Goal: Task Accomplishment & Management: Manage account settings

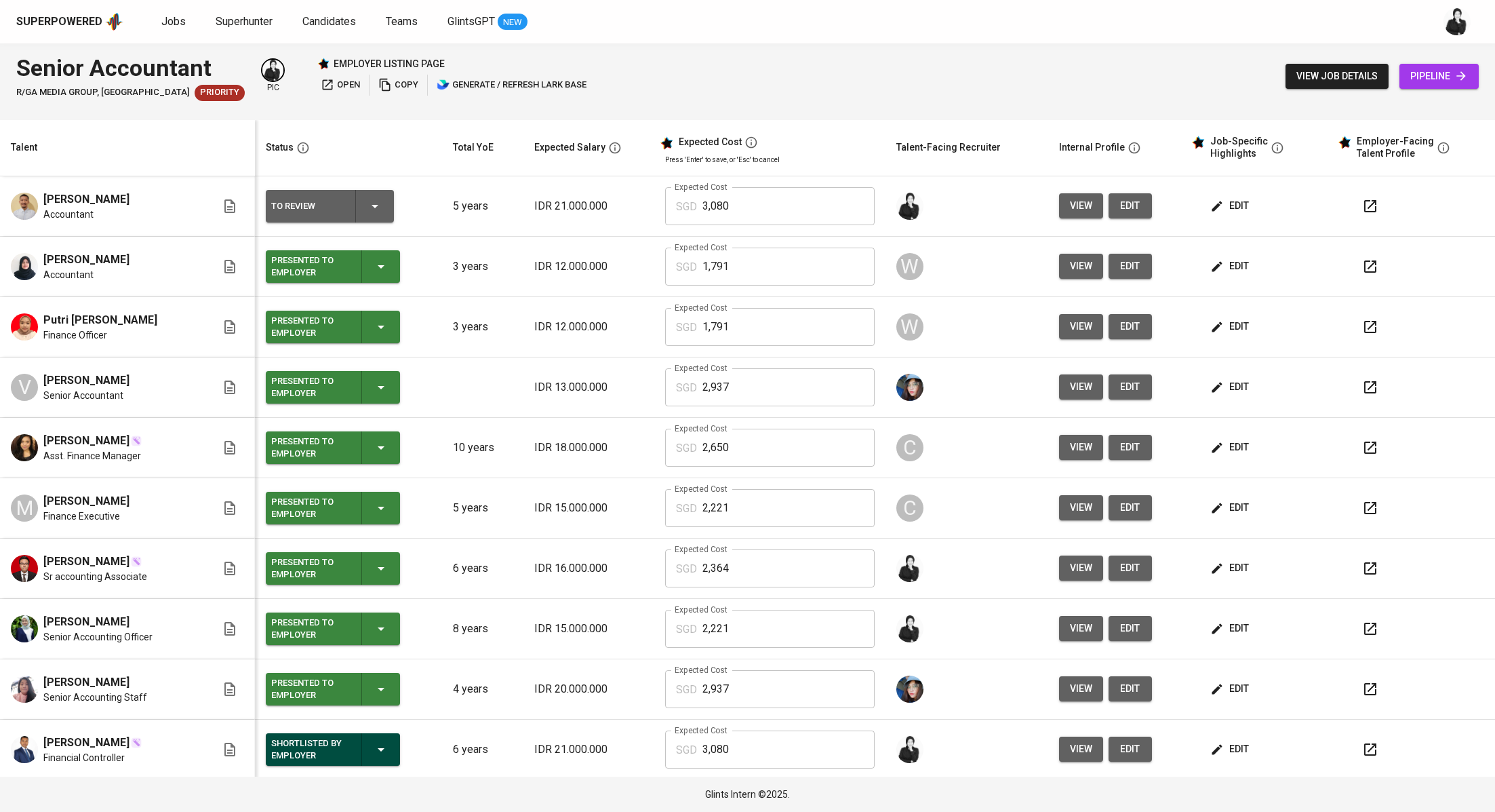
scroll to position [61, 0]
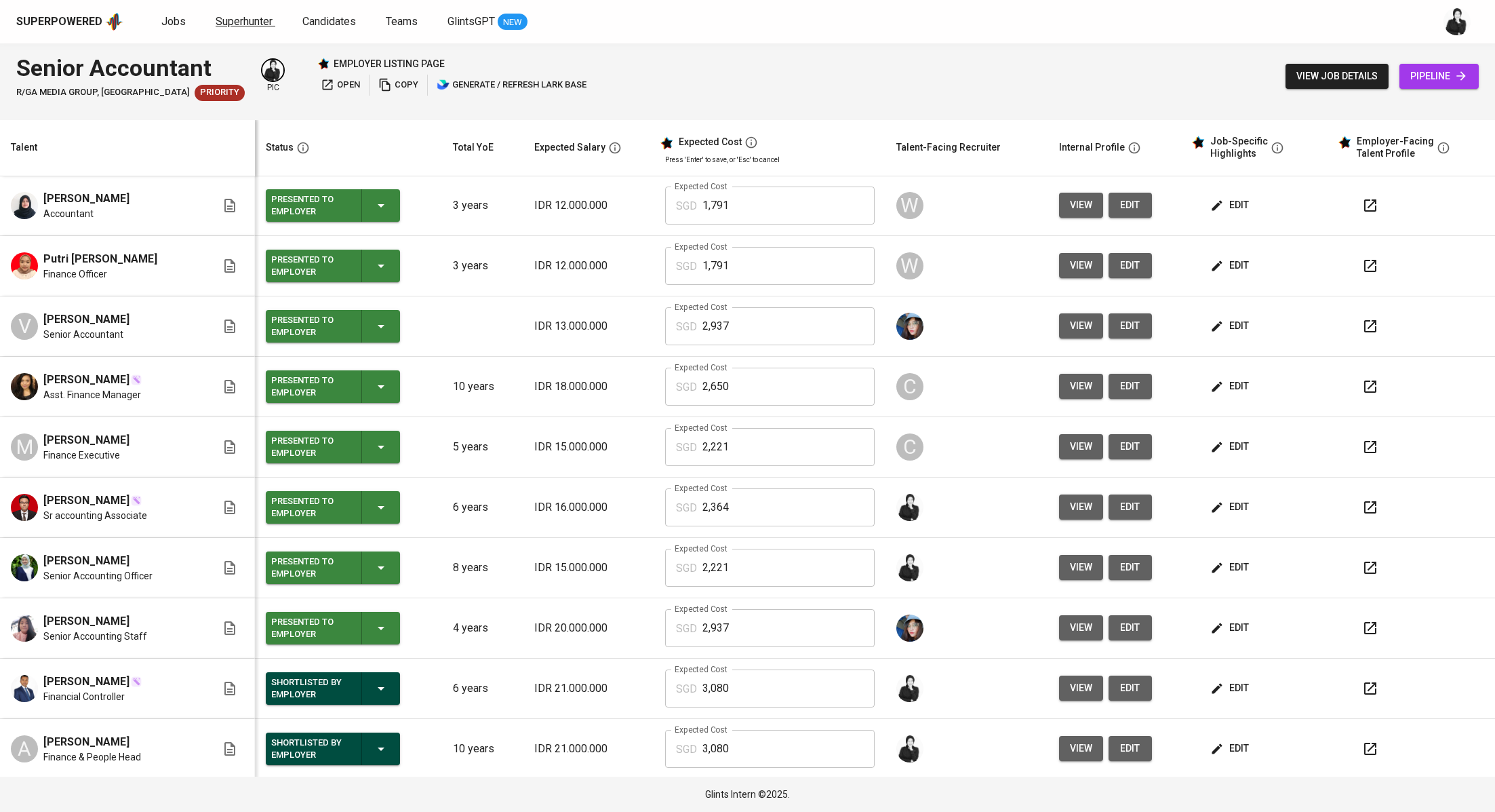
click at [238, 19] on span "Superhunter" at bounding box center [243, 21] width 57 height 12
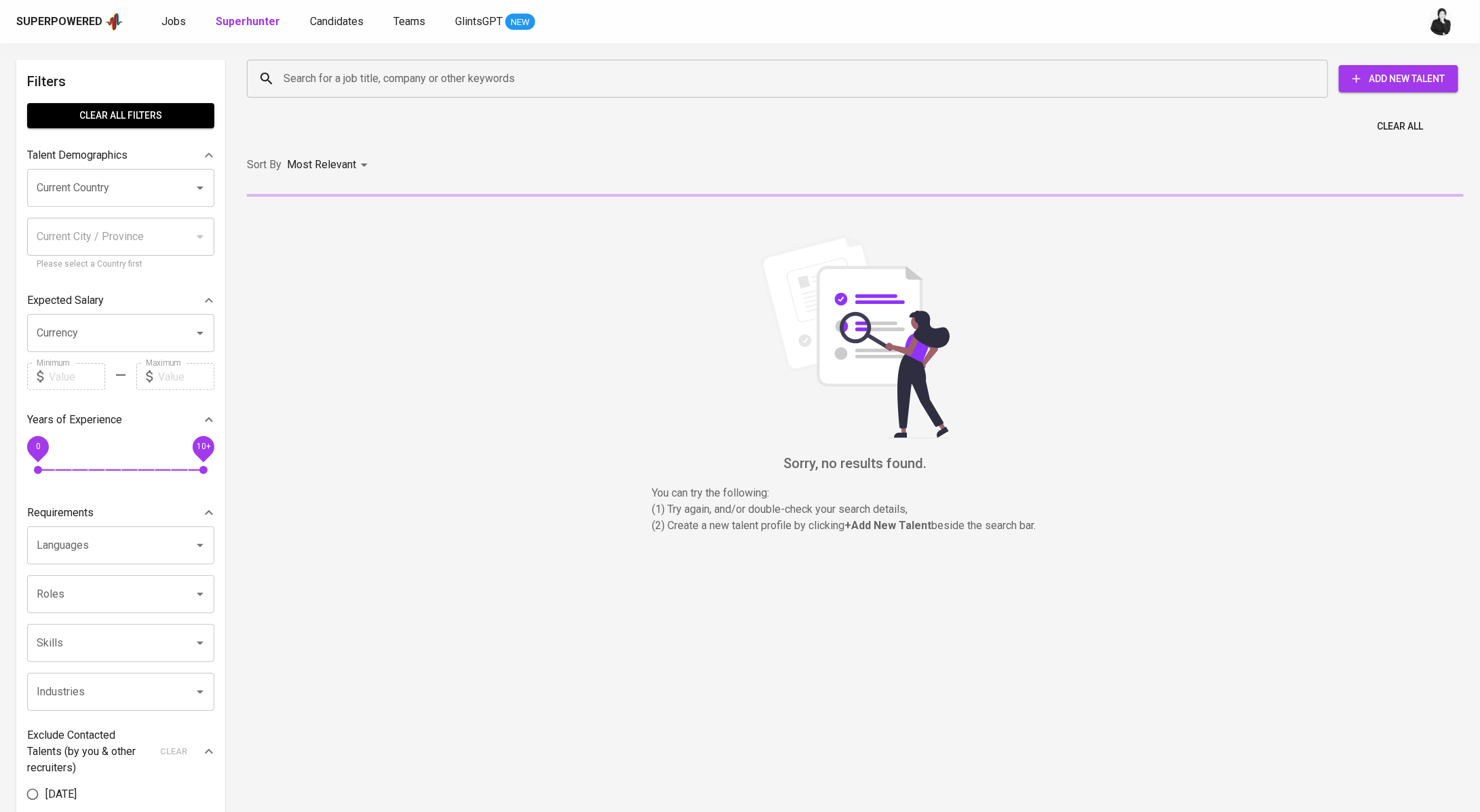
click at [469, 89] on input "Search for a job title, company or other keywords" at bounding box center [790, 79] width 1021 height 26
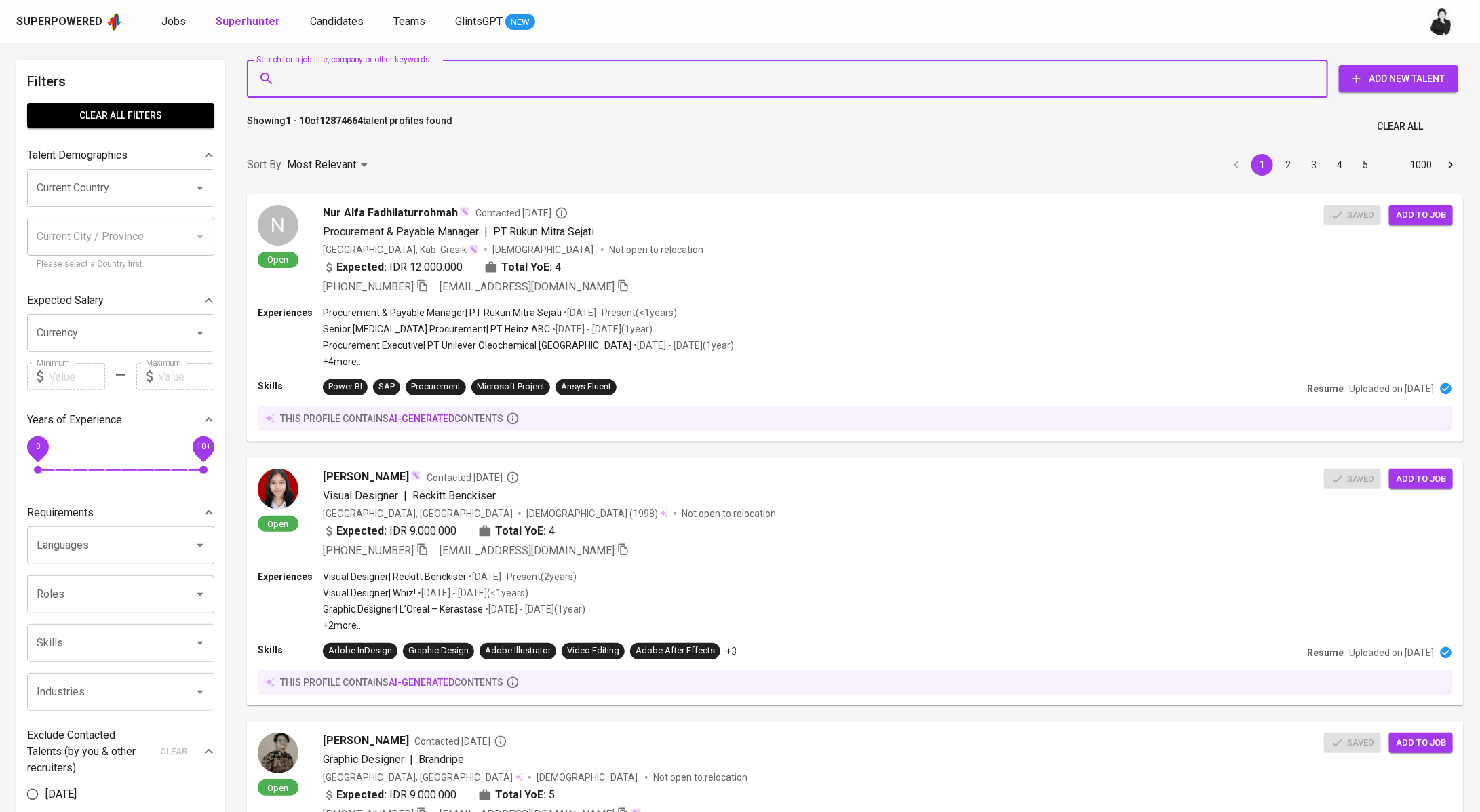
paste input "[EMAIL_ADDRESS][DOMAIN_NAME]"
type input "[EMAIL_ADDRESS][DOMAIN_NAME]"
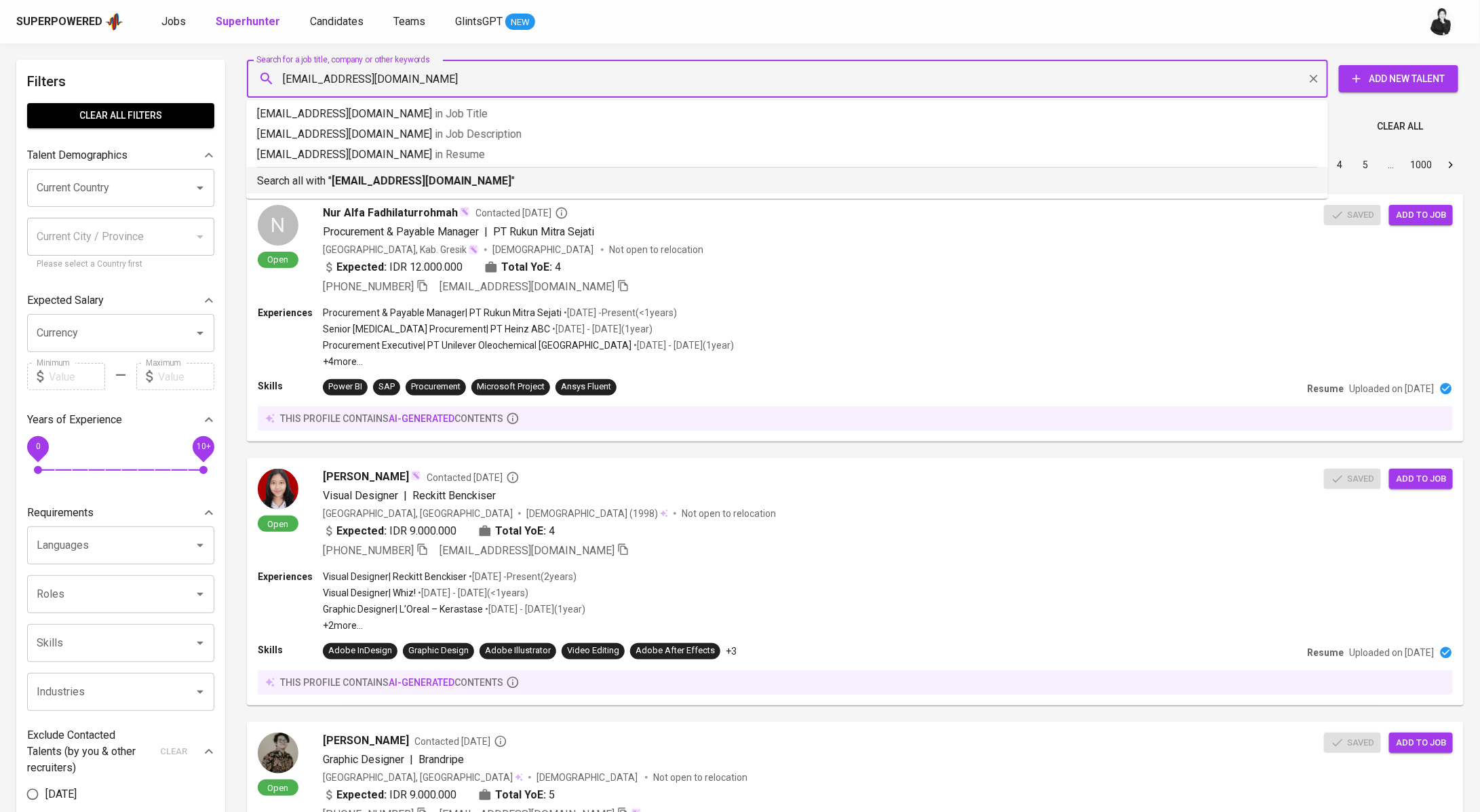
click at [629, 175] on p "Search all with " [EMAIL_ADDRESS][DOMAIN_NAME] "" at bounding box center [786, 181] width 1060 height 16
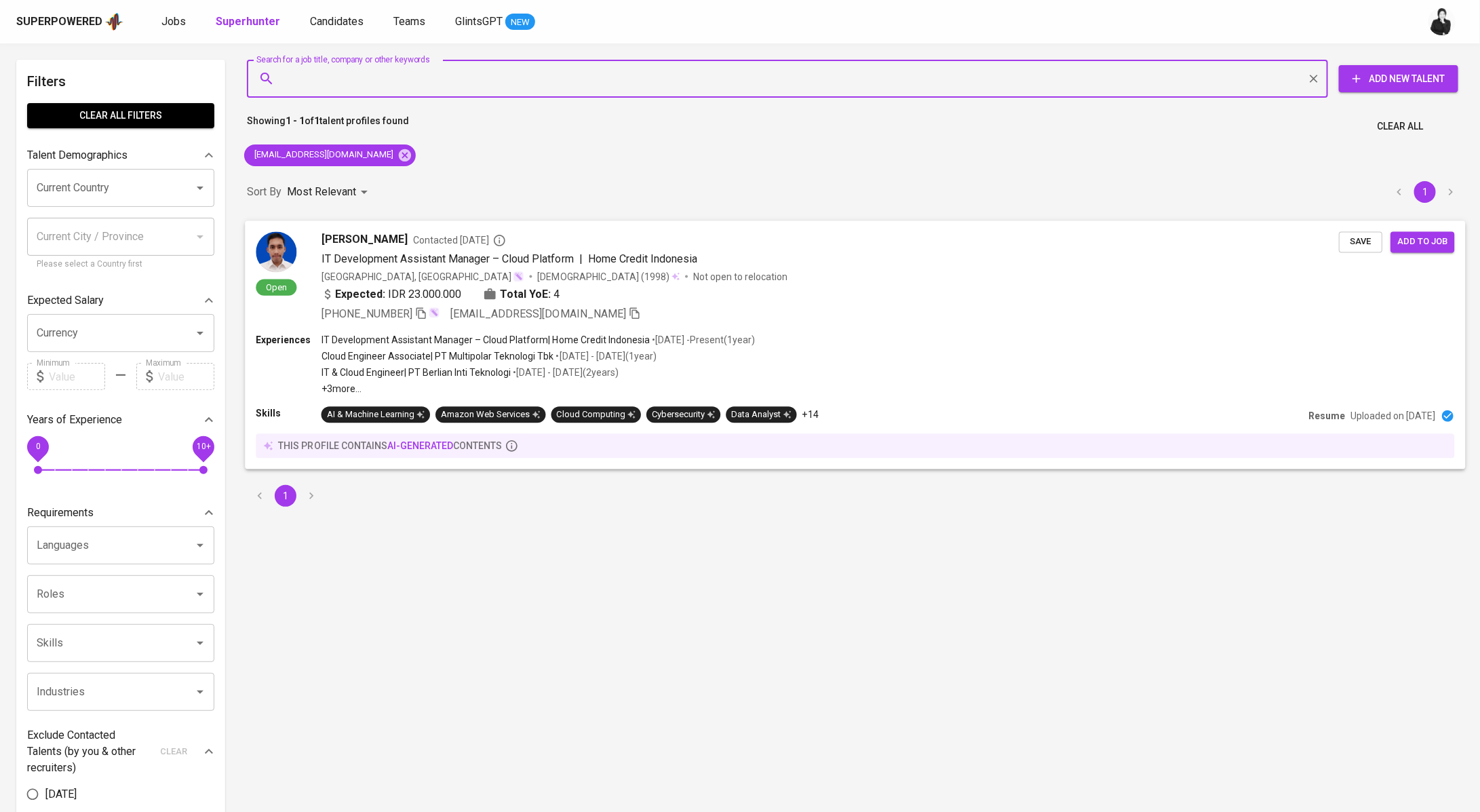
click at [572, 259] on span "IT Development Assistant Manager – Cloud Platform" at bounding box center [447, 258] width 252 height 12
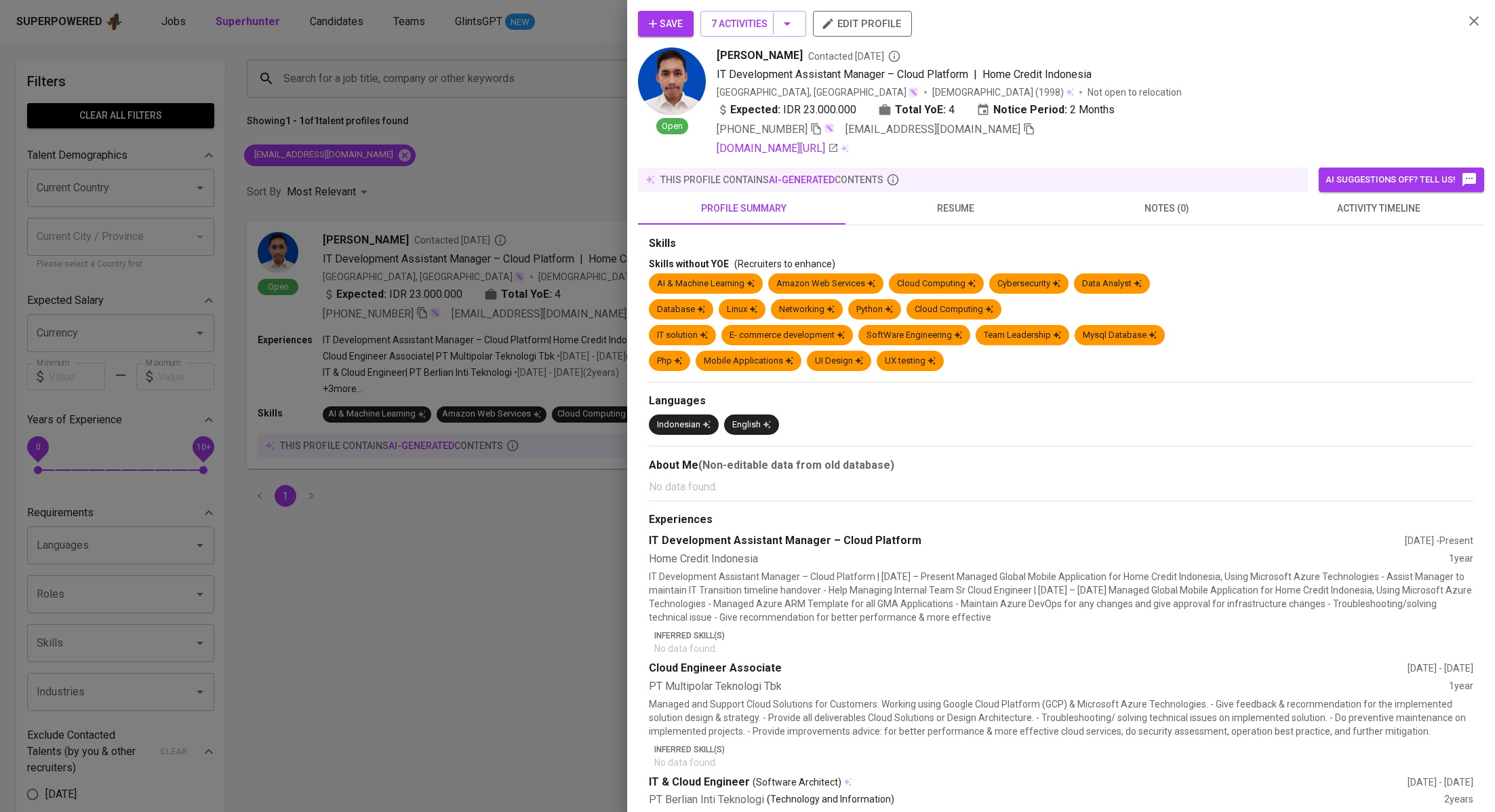
click at [1372, 207] on span "activity timeline" at bounding box center [1379, 209] width 195 height 17
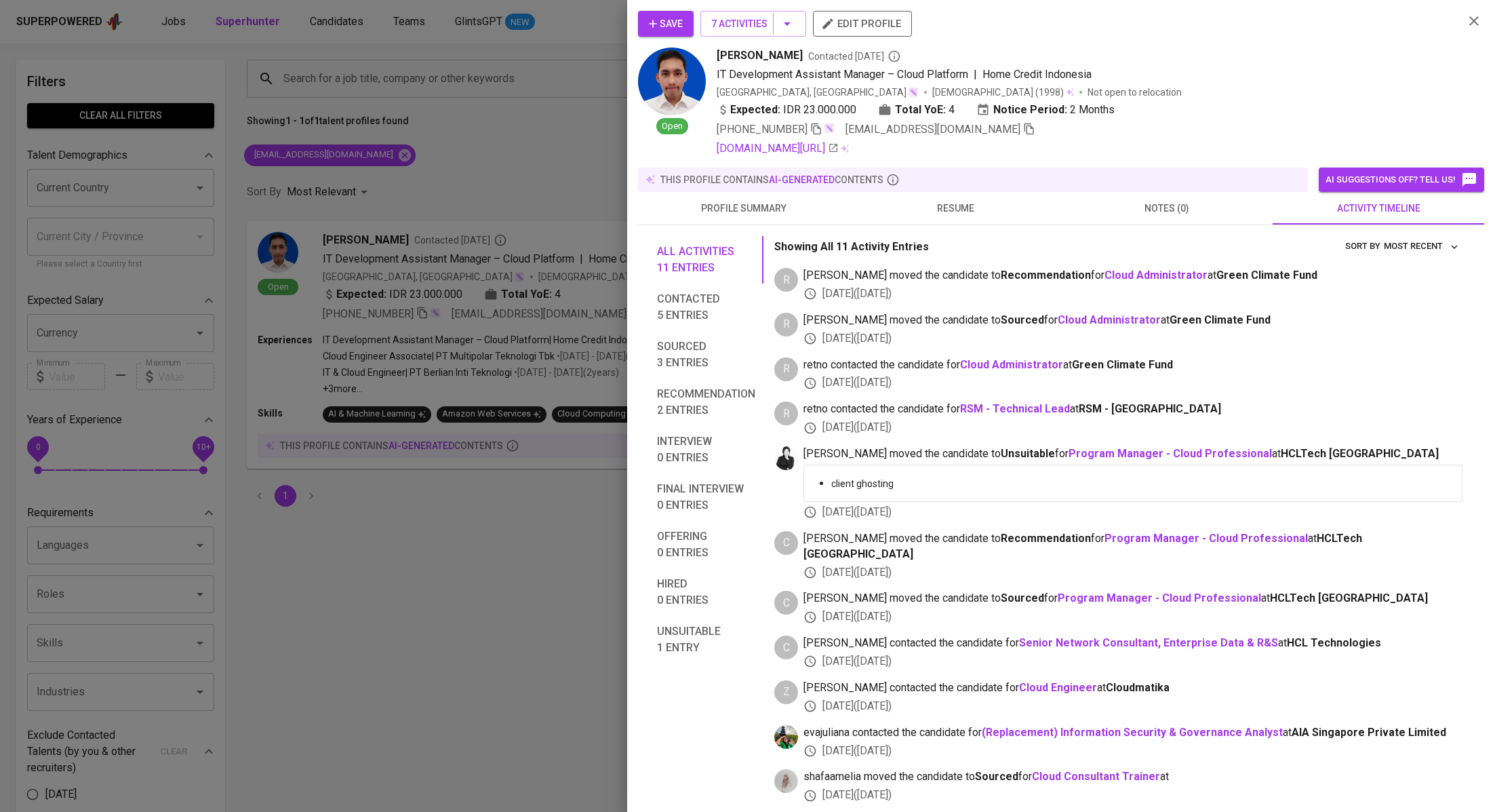
click at [687, 22] on button "Save" at bounding box center [666, 23] width 56 height 26
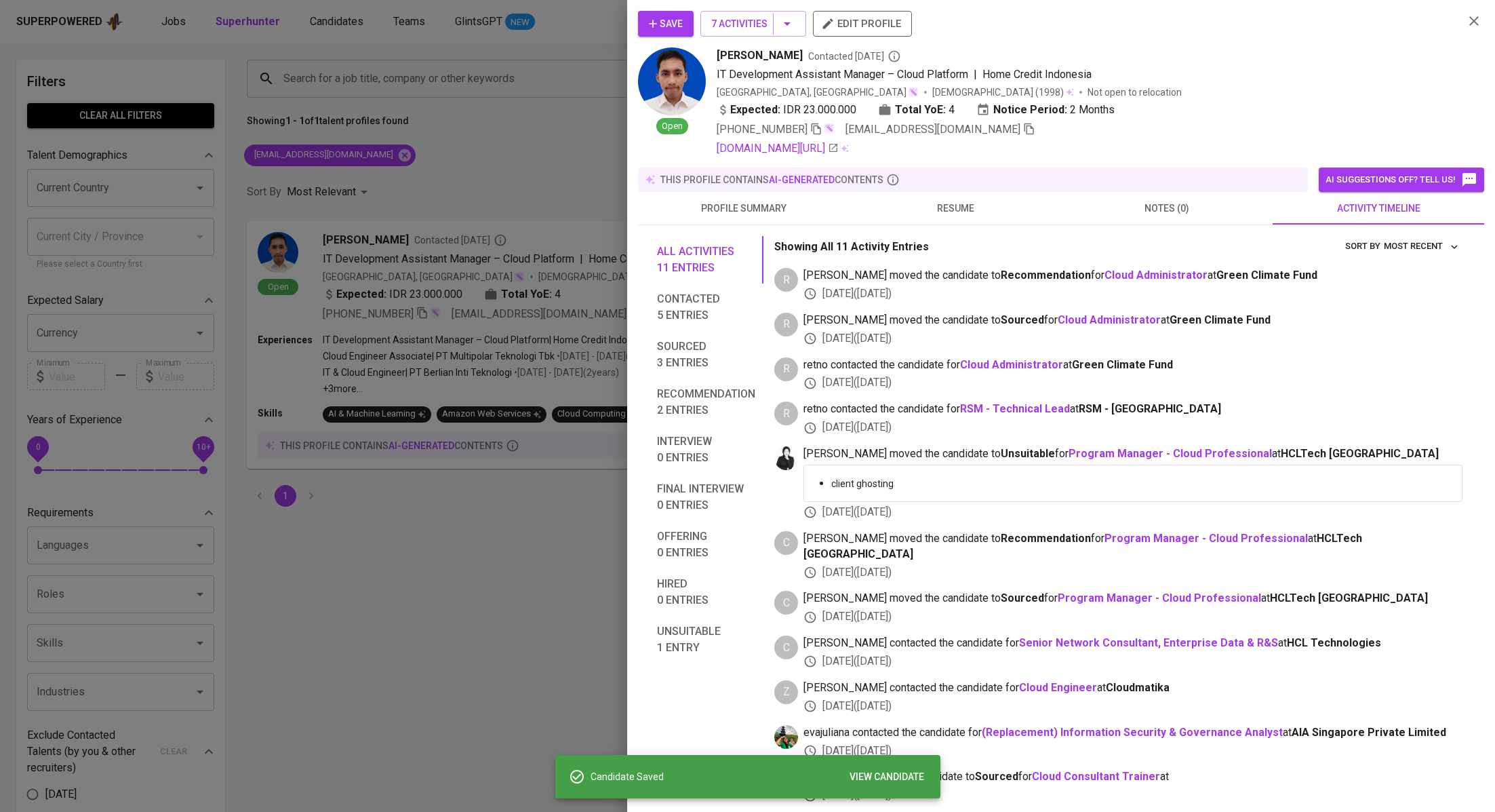
click at [482, 154] on div at bounding box center [747, 406] width 1495 height 812
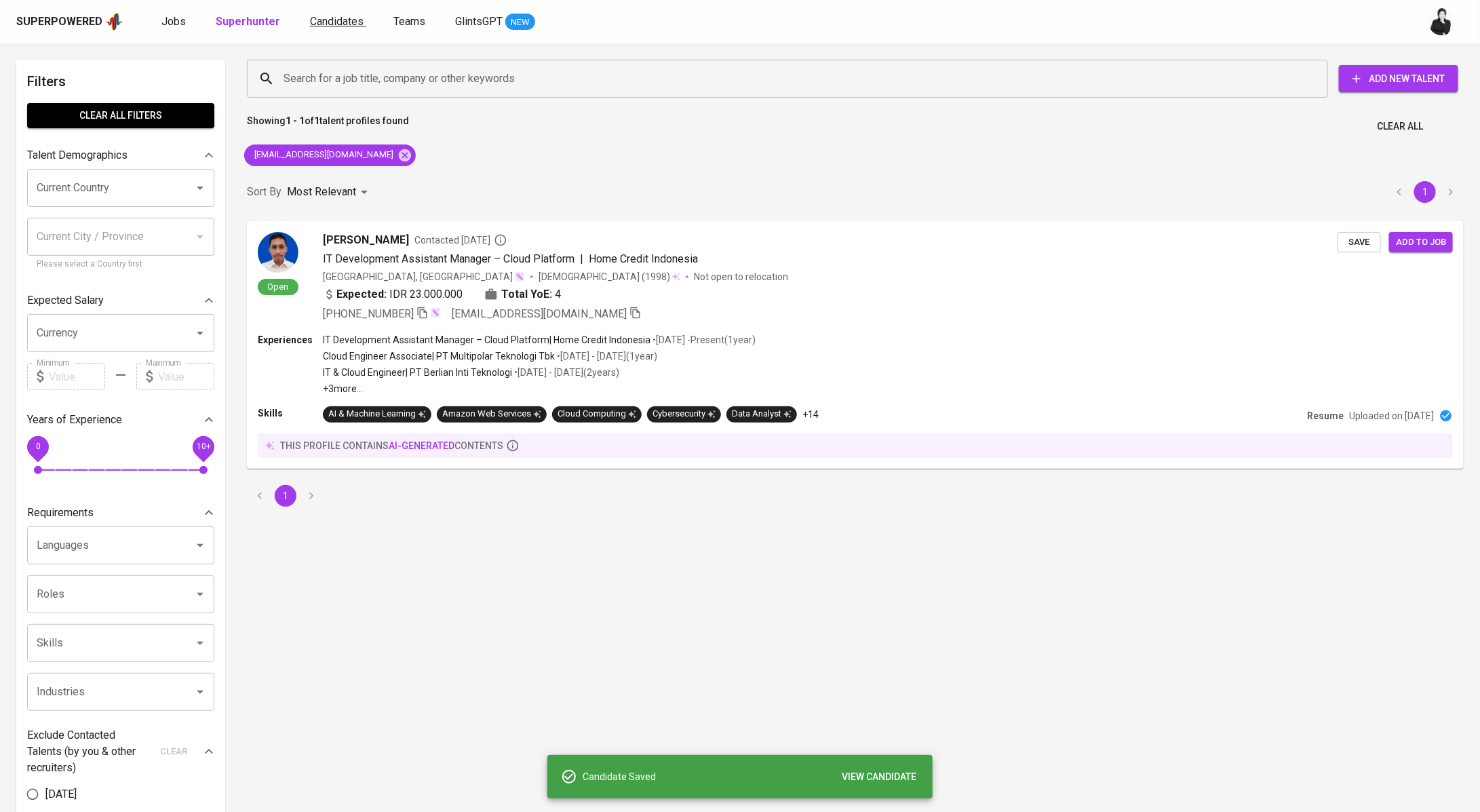
click at [320, 29] on link "Candidates" at bounding box center [338, 22] width 57 height 17
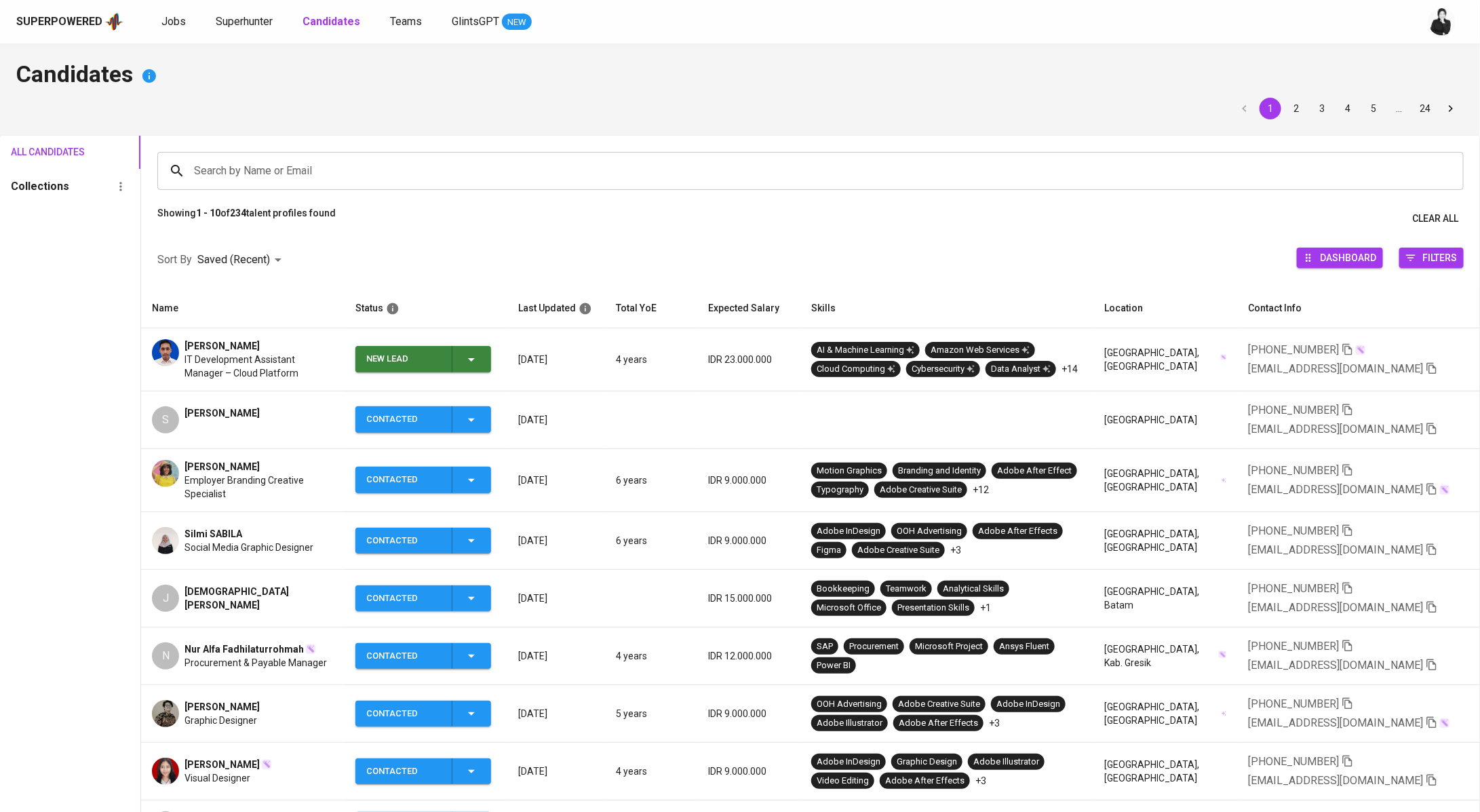
click at [473, 366] on icon "button" at bounding box center [471, 359] width 16 height 16
click at [453, 417] on li "Contacted" at bounding box center [429, 416] width 136 height 24
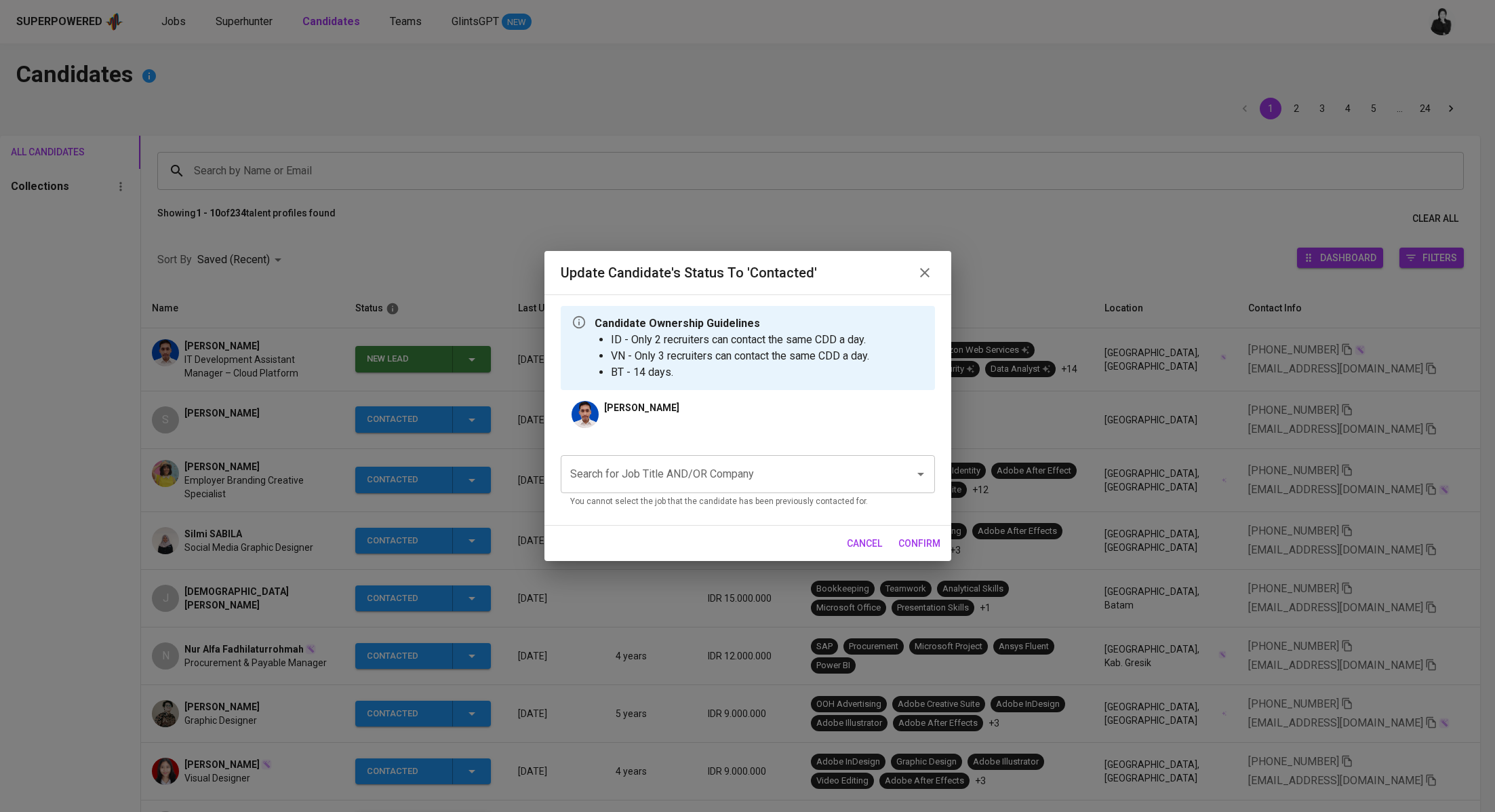
click at [691, 489] on div "Search for Job Title AND/OR Company" at bounding box center [748, 474] width 374 height 38
click at [928, 274] on icon "button" at bounding box center [924, 272] width 16 height 16
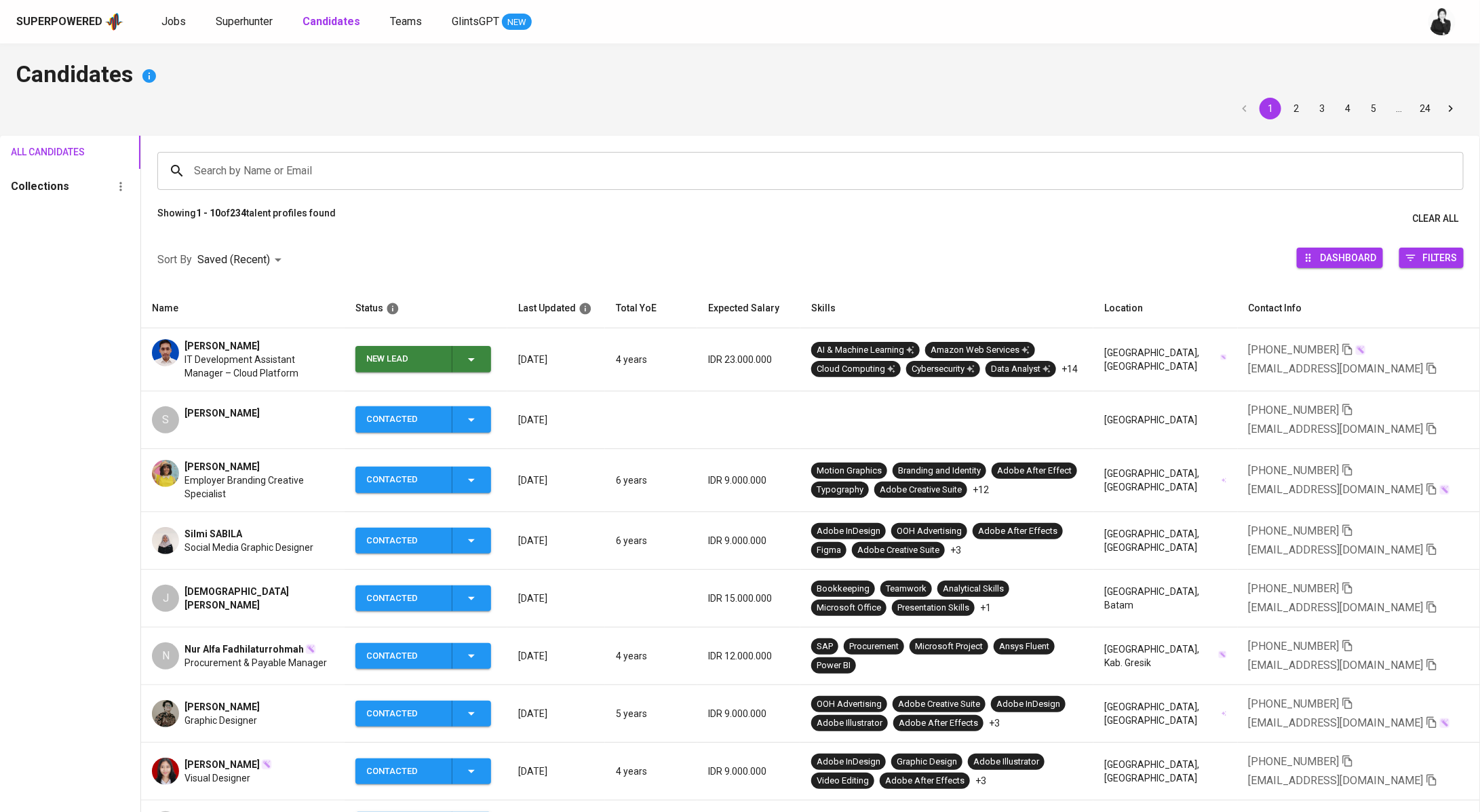
click at [486, 359] on span "New Lead" at bounding box center [423, 359] width 125 height 27
click at [462, 413] on li "Contacted" at bounding box center [429, 416] width 136 height 24
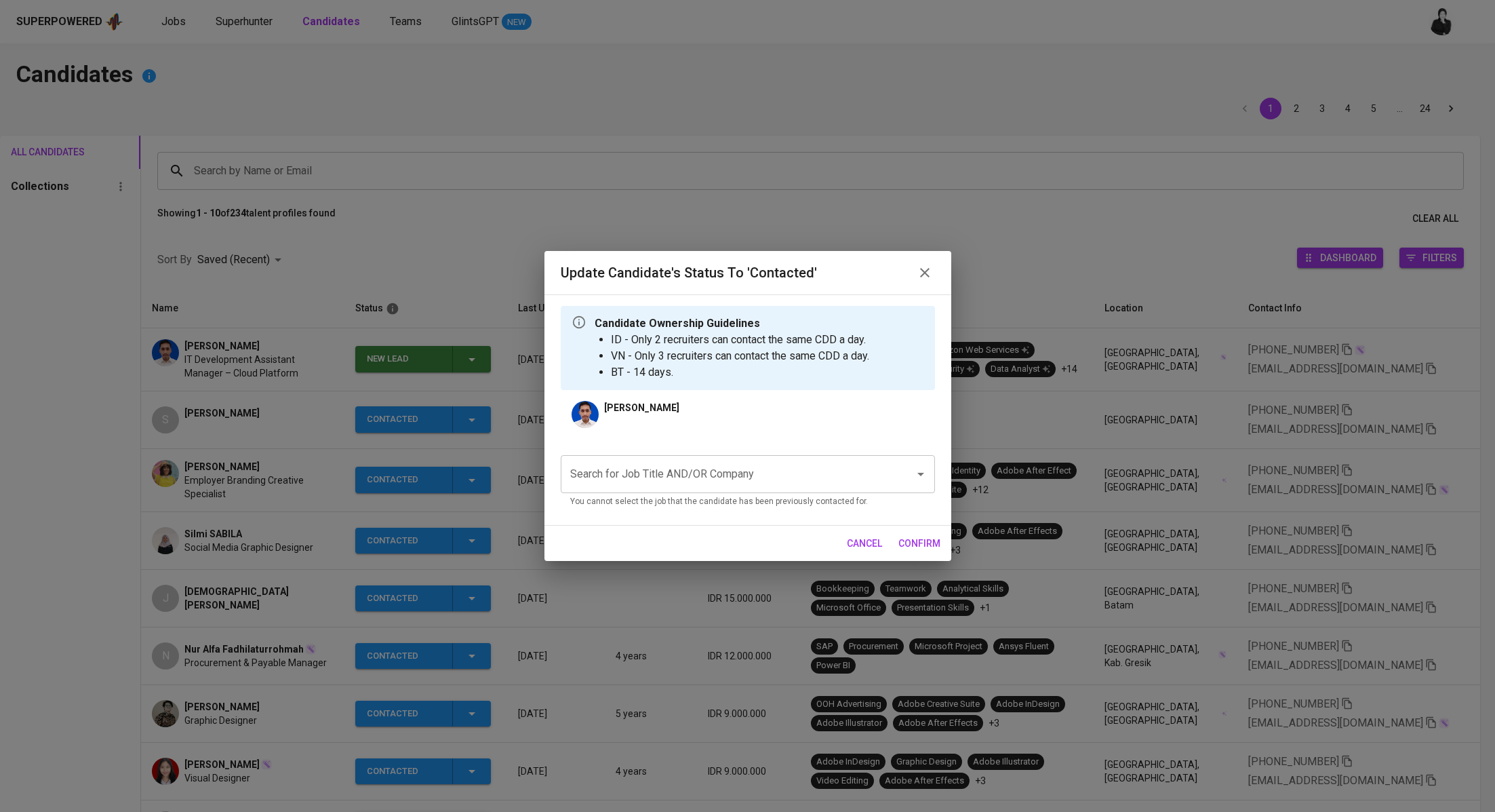
click at [671, 475] on input "Search for Job Title AND/OR Company" at bounding box center [729, 474] width 324 height 26
click at [705, 518] on li "Data Consultant (Artefact)" at bounding box center [748, 512] width 374 height 24
click at [912, 545] on span "confirm" at bounding box center [919, 544] width 42 height 17
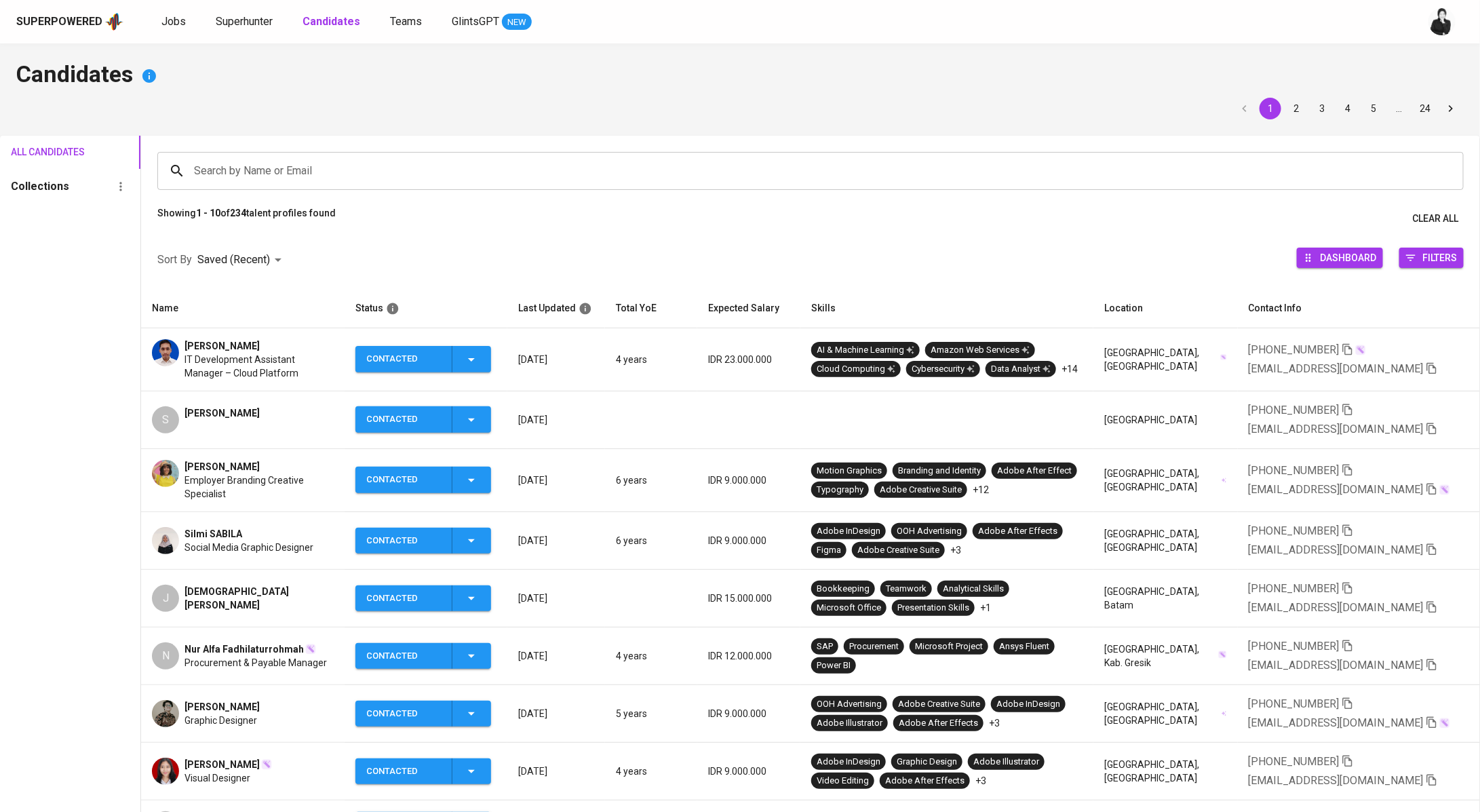
click at [235, 10] on div "Superpowered Jobs Superhunter Candidates Teams GlintsGPT NEW" at bounding box center [740, 21] width 1480 height 43
click at [237, 17] on span "Superhunter" at bounding box center [243, 21] width 57 height 12
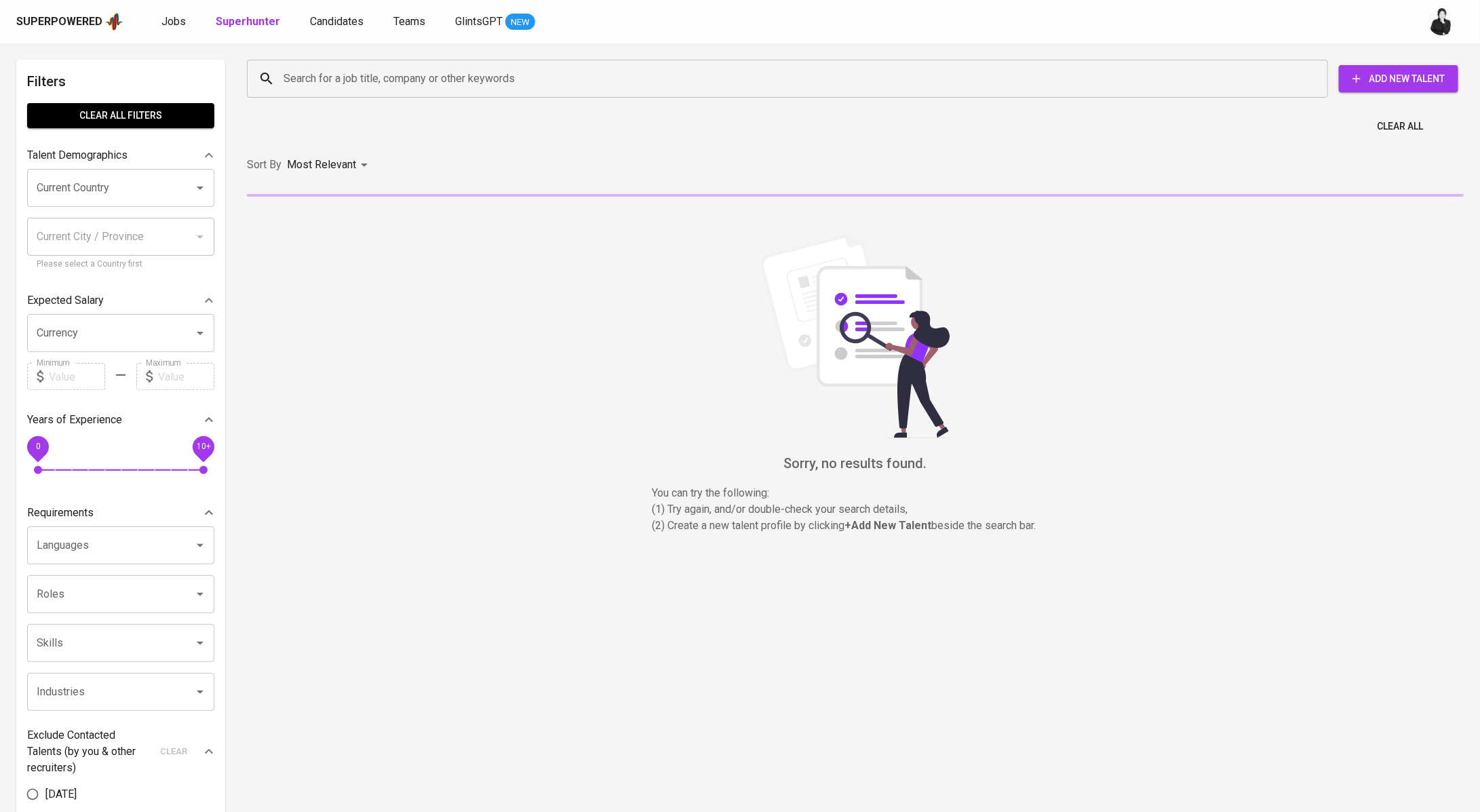
click at [441, 90] on input "Search for a job title, company or other keywords" at bounding box center [790, 79] width 1021 height 26
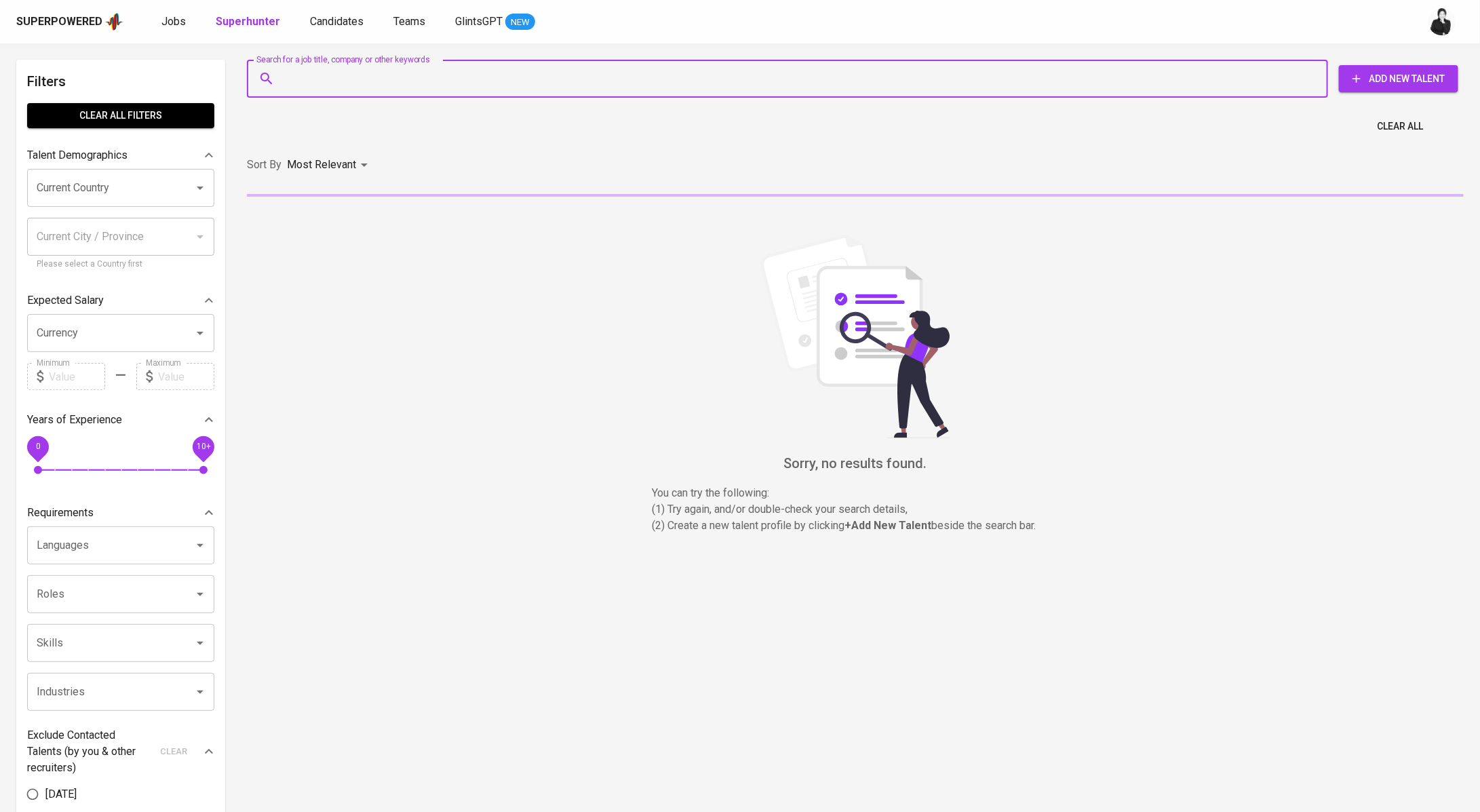
paste input "[EMAIL_ADDRESS][DOMAIN_NAME]"
type input "[EMAIL_ADDRESS][DOMAIN_NAME]"
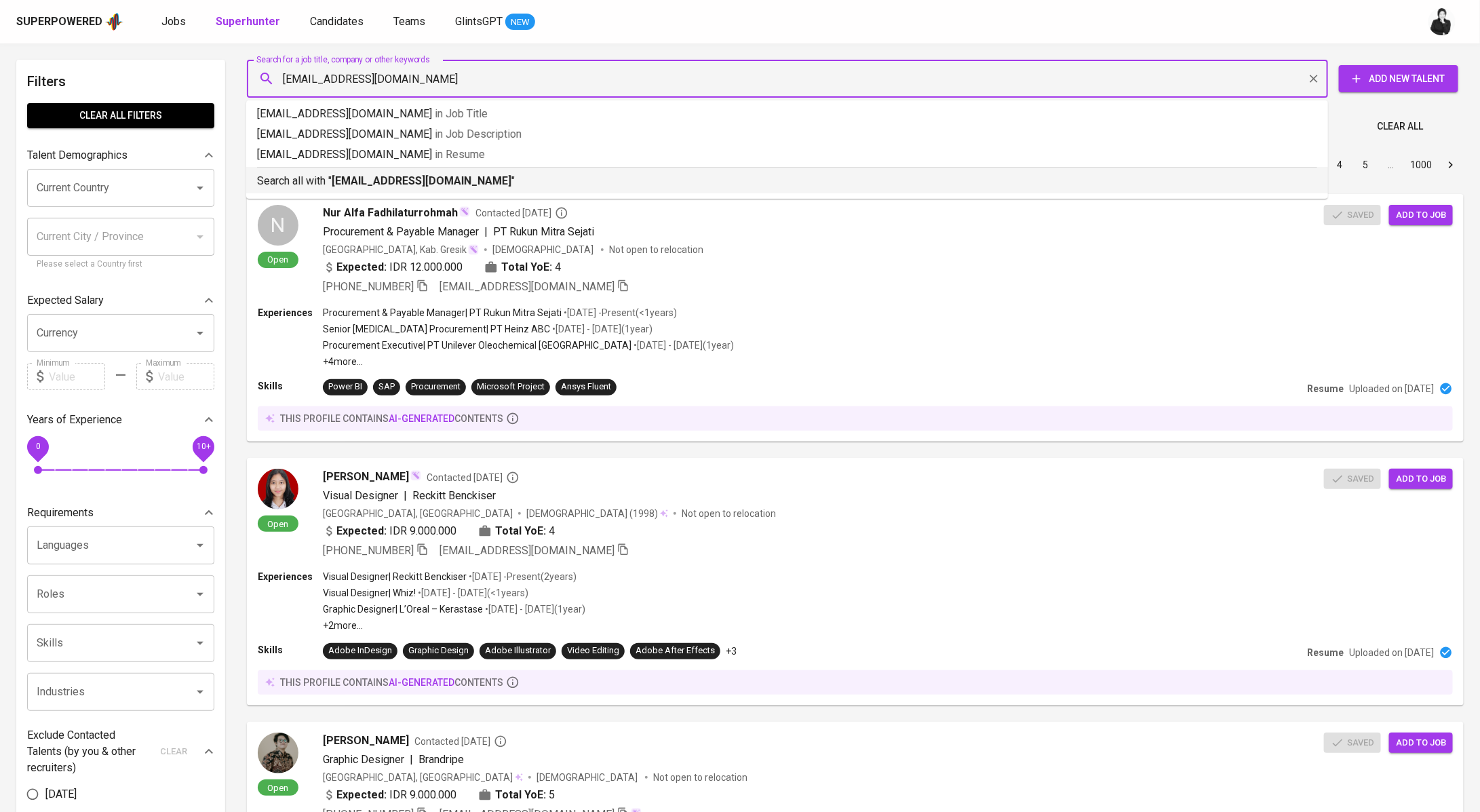
click at [468, 187] on p "Search all with " [EMAIL_ADDRESS][DOMAIN_NAME] "" at bounding box center [786, 181] width 1060 height 16
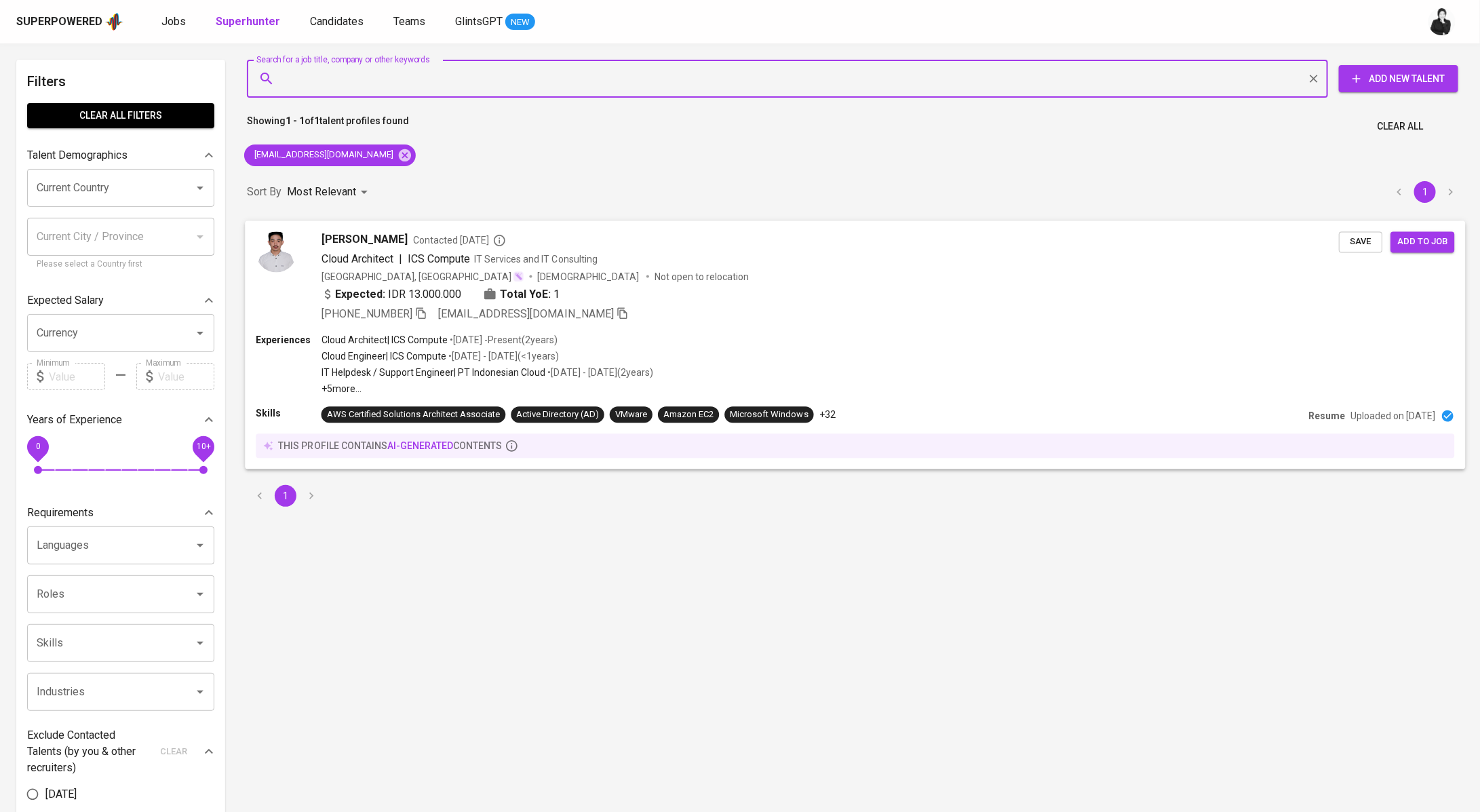
click at [421, 231] on div "[PERSON_NAME] Contacted [DATE]" at bounding box center [831, 238] width 1017 height 16
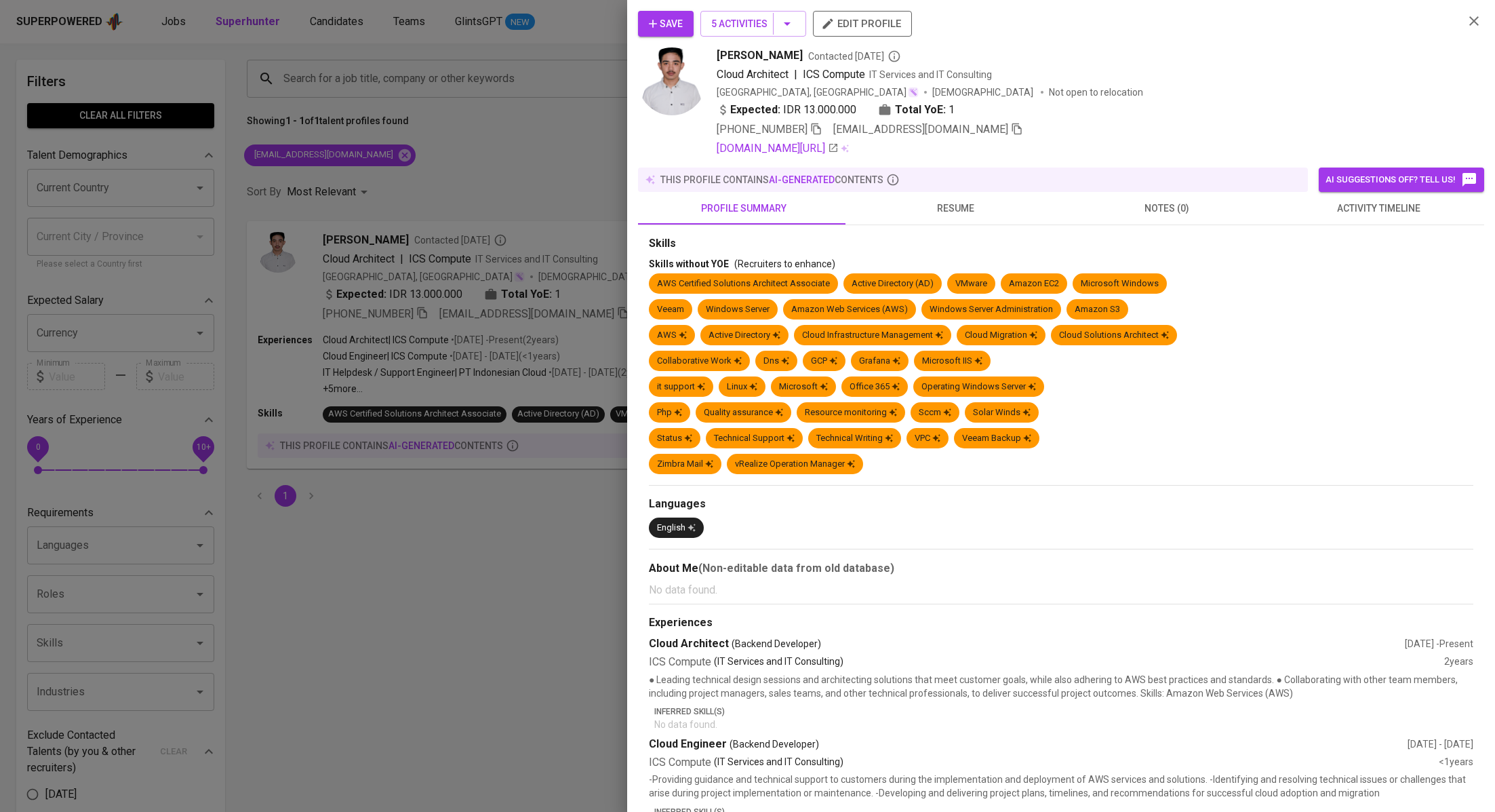
click at [1354, 209] on span "activity timeline" at bounding box center [1379, 209] width 195 height 17
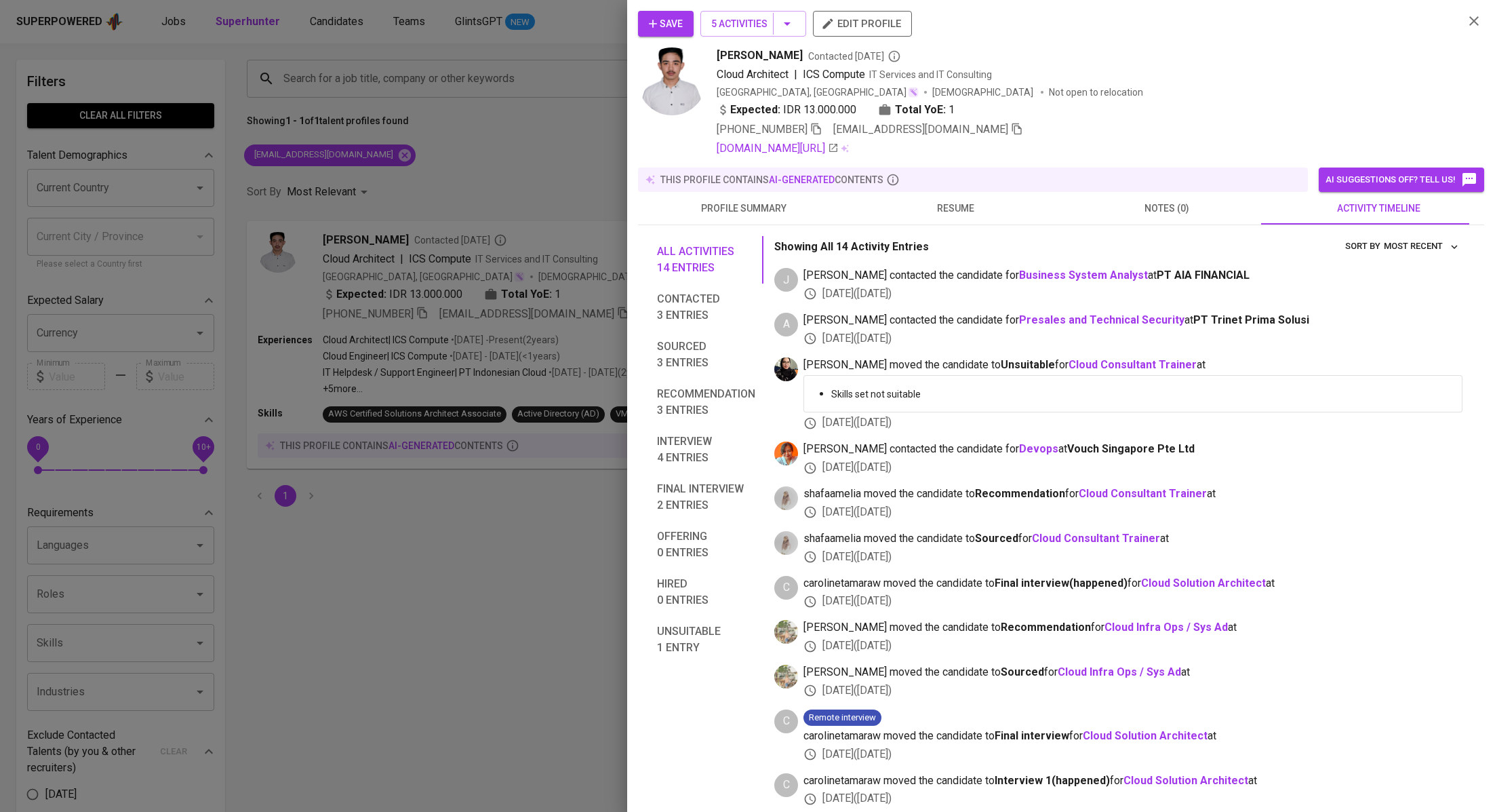
click at [682, 29] on span "Save" at bounding box center [666, 24] width 34 height 17
click at [531, 138] on div at bounding box center [747, 406] width 1495 height 812
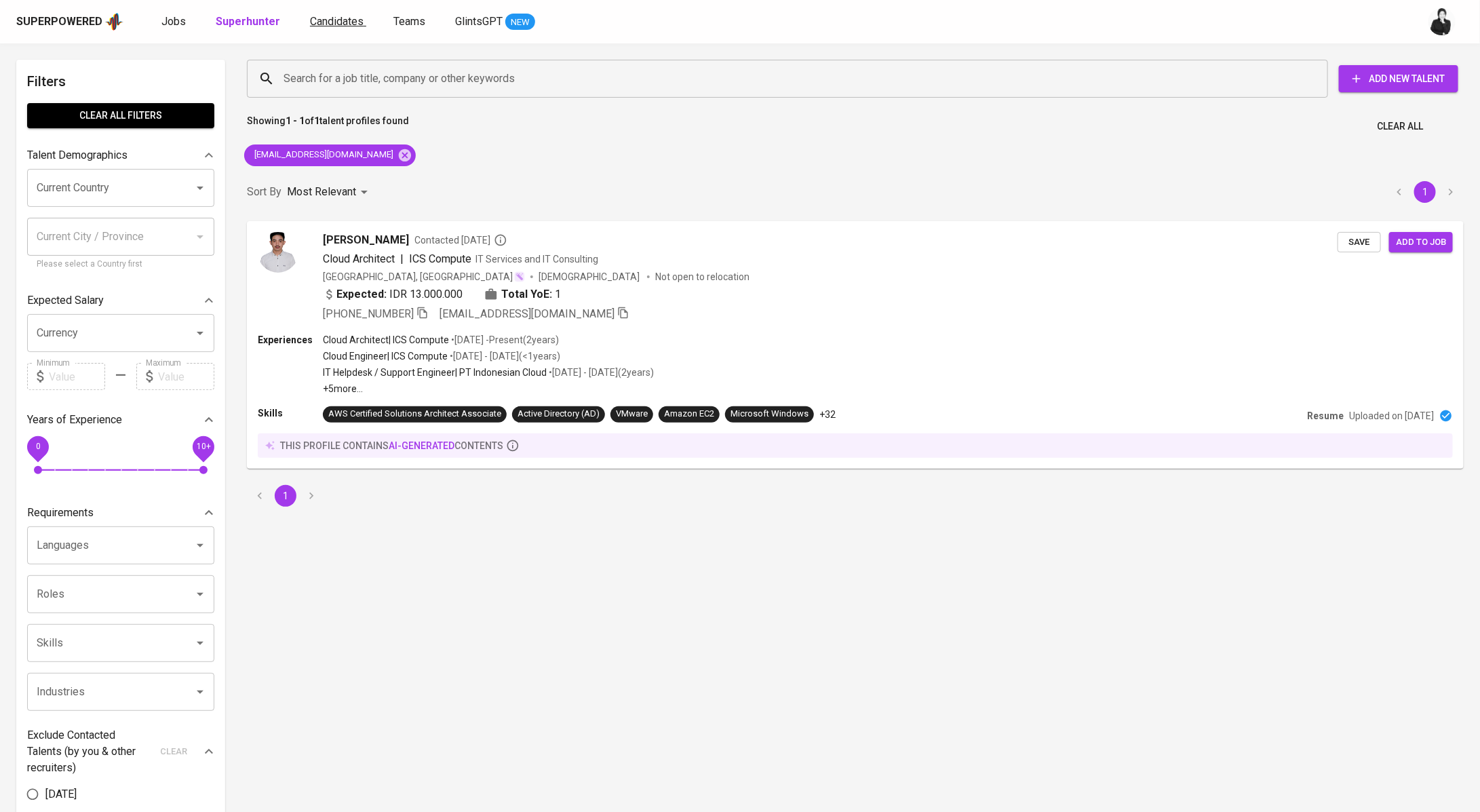
click at [313, 27] on span "Candidates" at bounding box center [337, 21] width 54 height 12
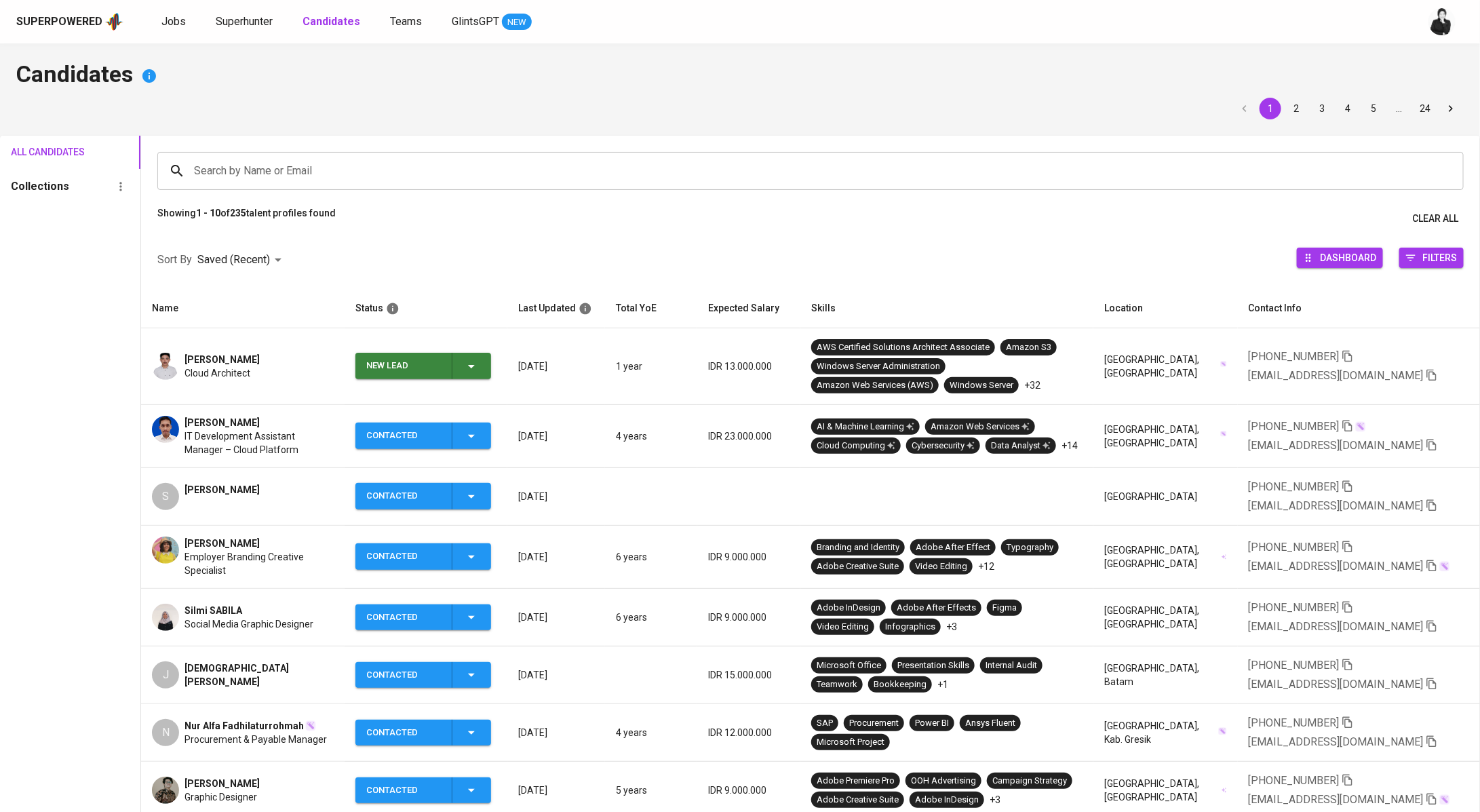
click at [480, 363] on icon "button" at bounding box center [471, 366] width 16 height 16
click at [470, 424] on li "Contacted" at bounding box center [429, 422] width 136 height 24
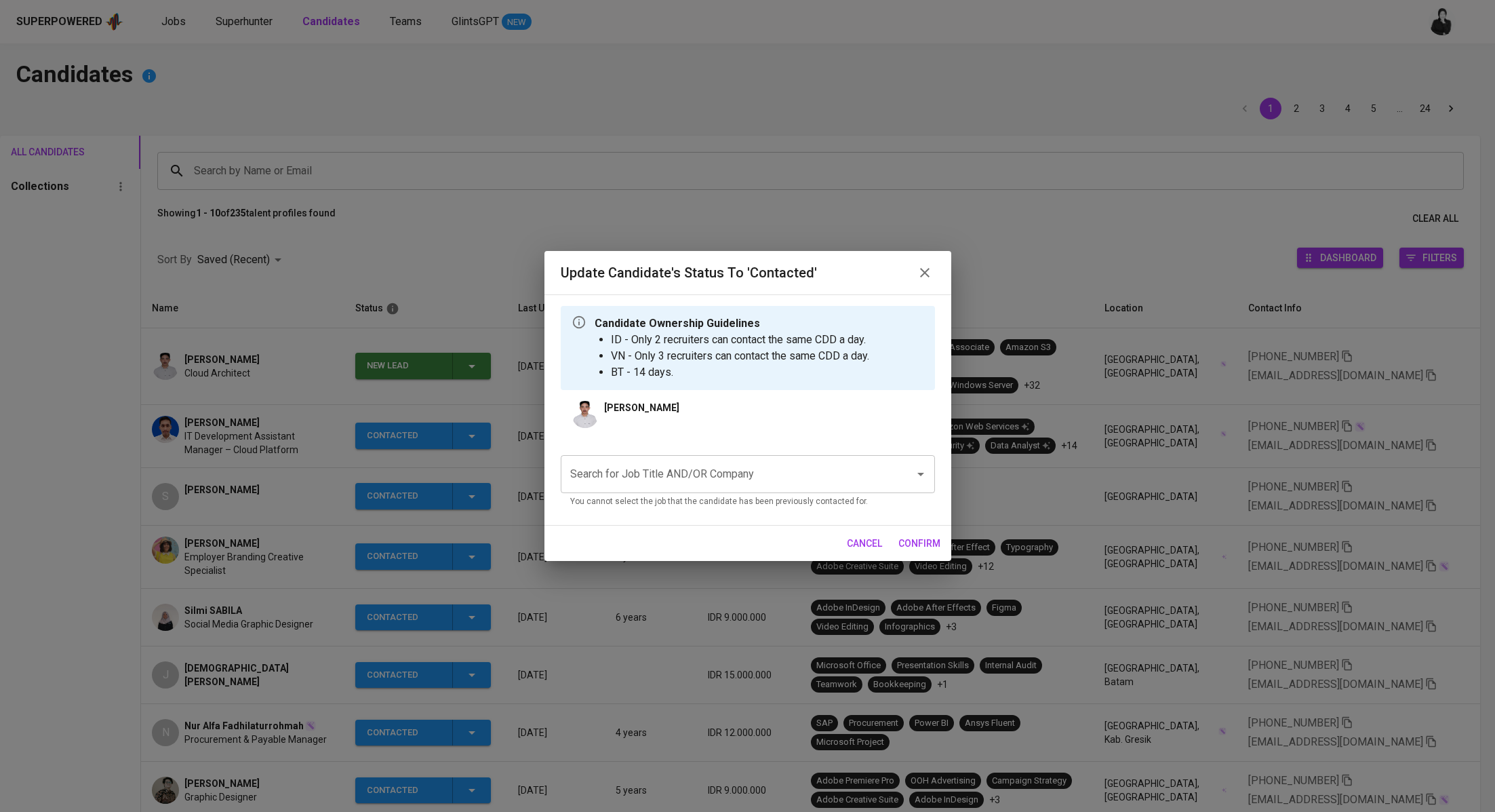
click at [672, 471] on input "Search for Job Title AND/OR Company" at bounding box center [729, 474] width 324 height 26
click at [672, 507] on li "Data Consultant (Artefact)" at bounding box center [748, 512] width 374 height 24
click at [915, 544] on span "confirm" at bounding box center [919, 544] width 42 height 17
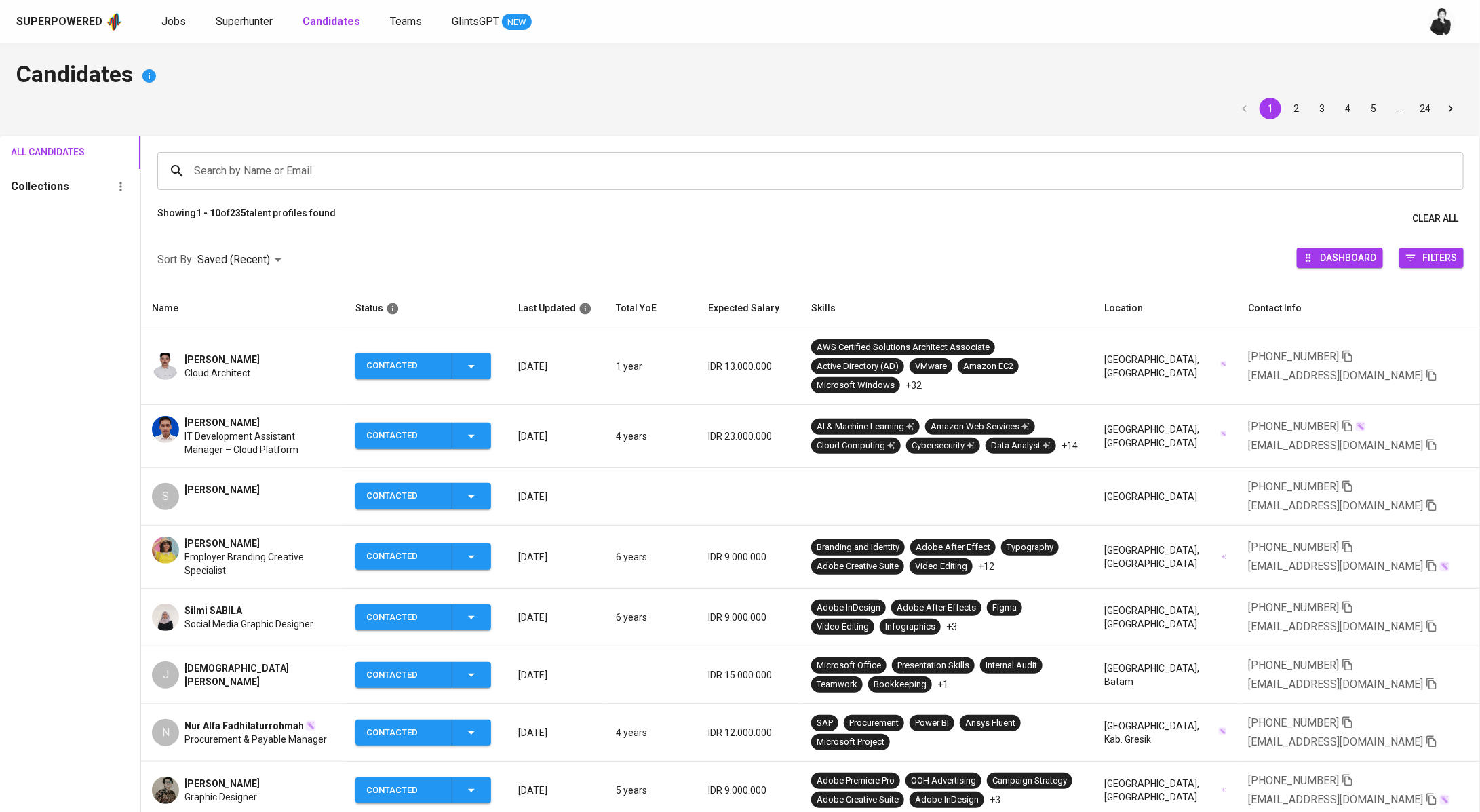
click at [409, 175] on input "Search by Name or Email" at bounding box center [814, 170] width 1247 height 26
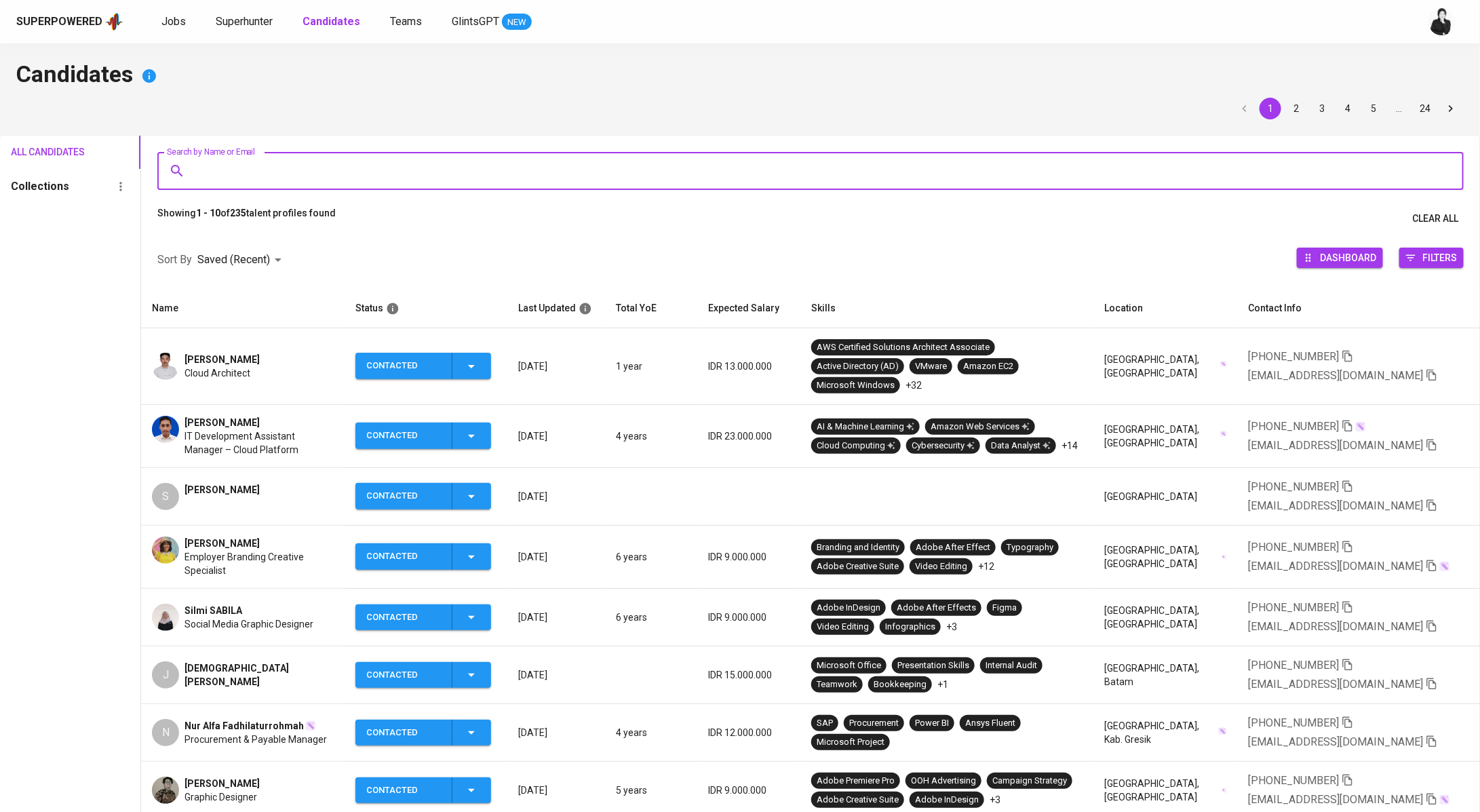
paste input "nasir19noor@gmail.com"
type input "nasir19noor@gmail.com"
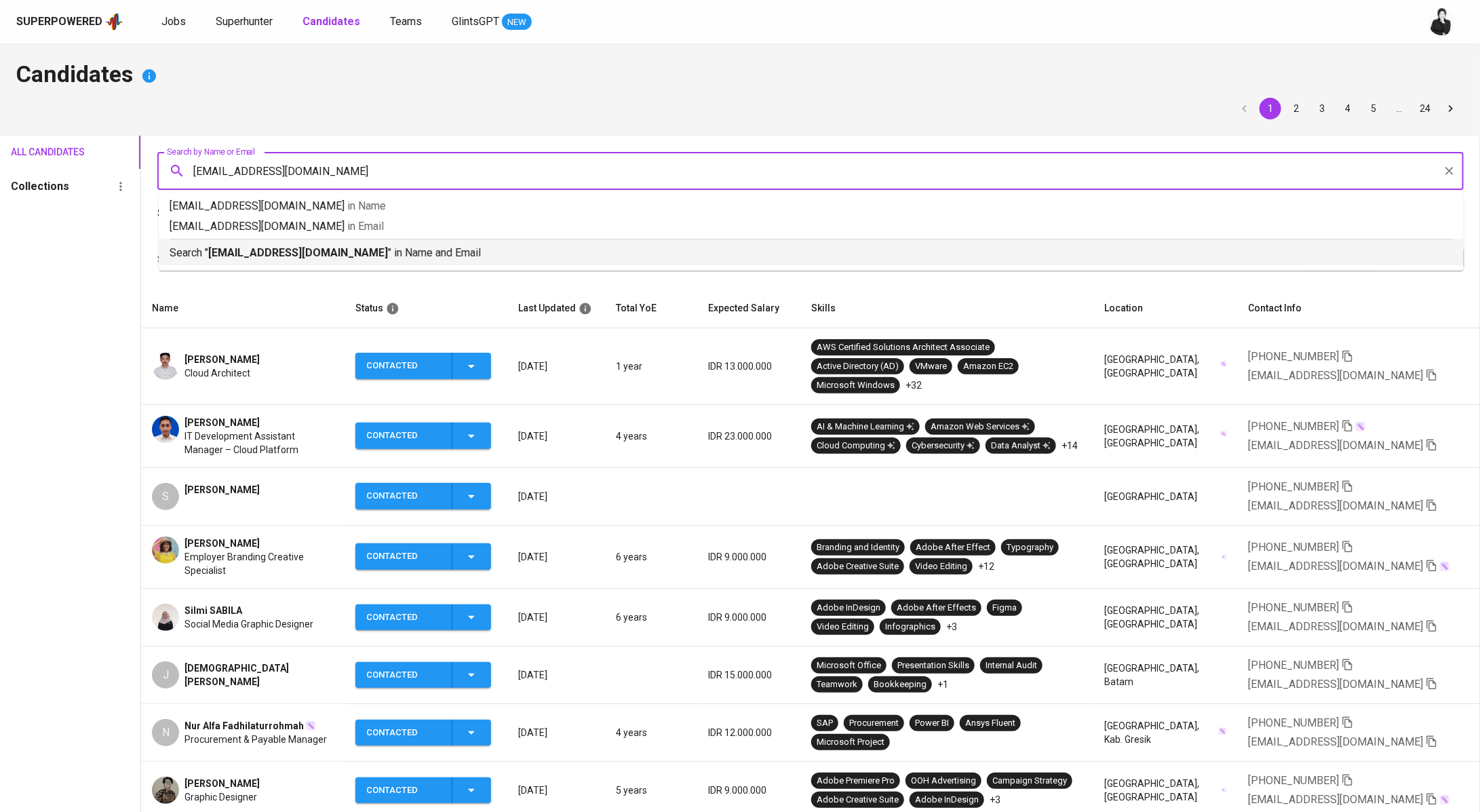
click at [410, 253] on p "Search " nasir19noor@gmail.com " in Name and Email" at bounding box center [811, 253] width 1284 height 16
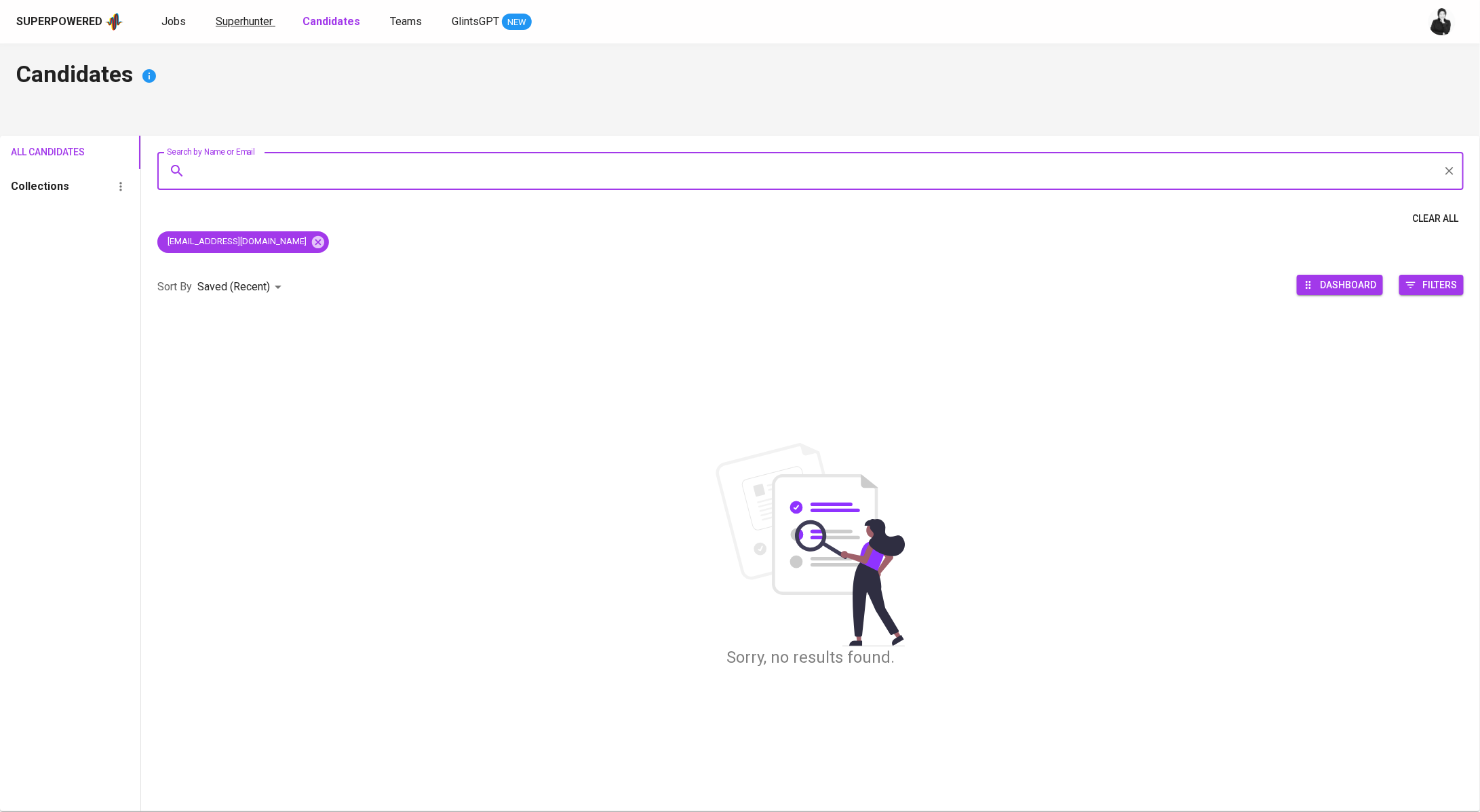
click at [229, 29] on link "Superhunter" at bounding box center [245, 22] width 59 height 17
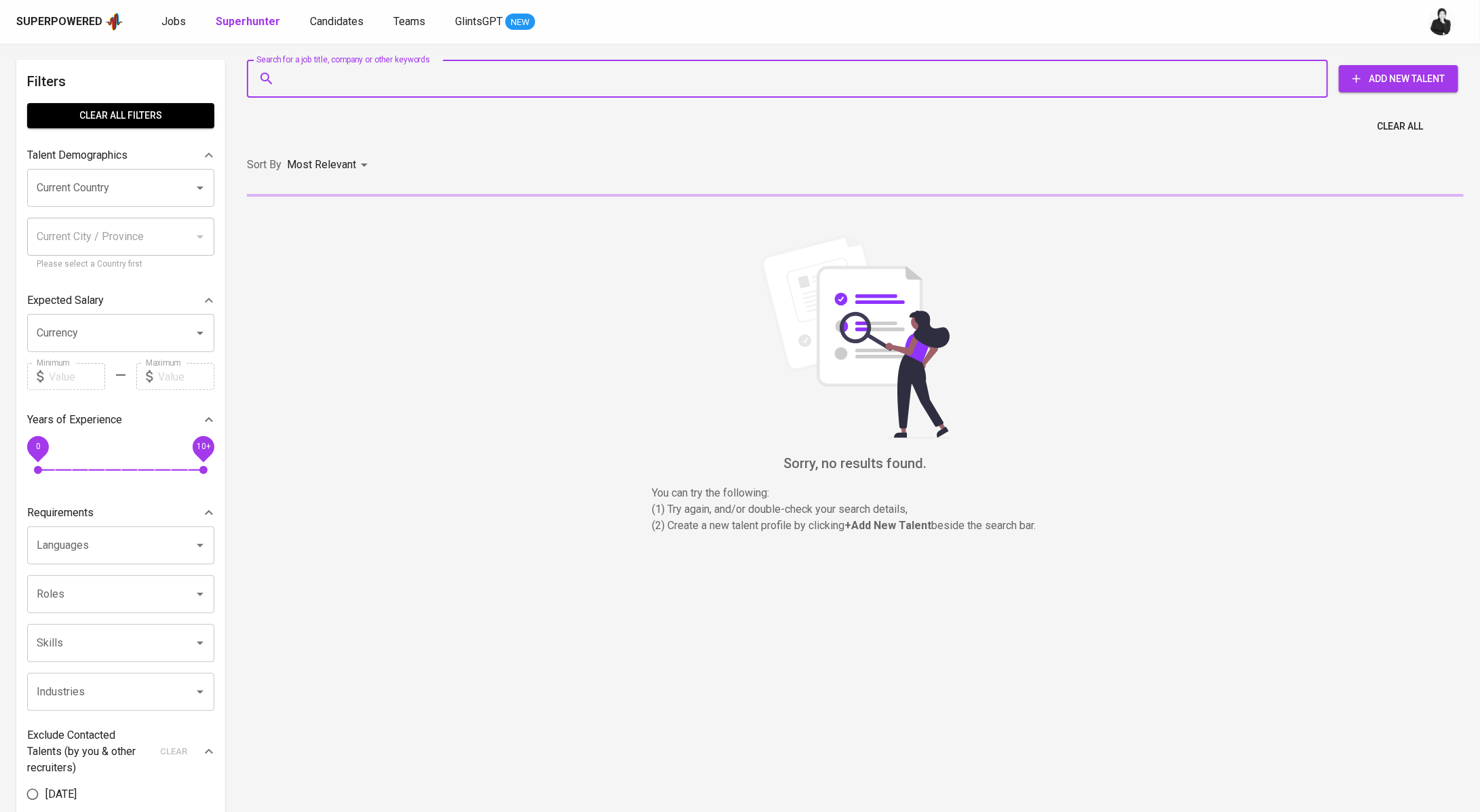
click at [346, 79] on input "Search for a job title, company or other keywords" at bounding box center [790, 79] width 1021 height 26
paste input "nasir19noor@gmail.com"
type input "nasir19noor@gmail.com"
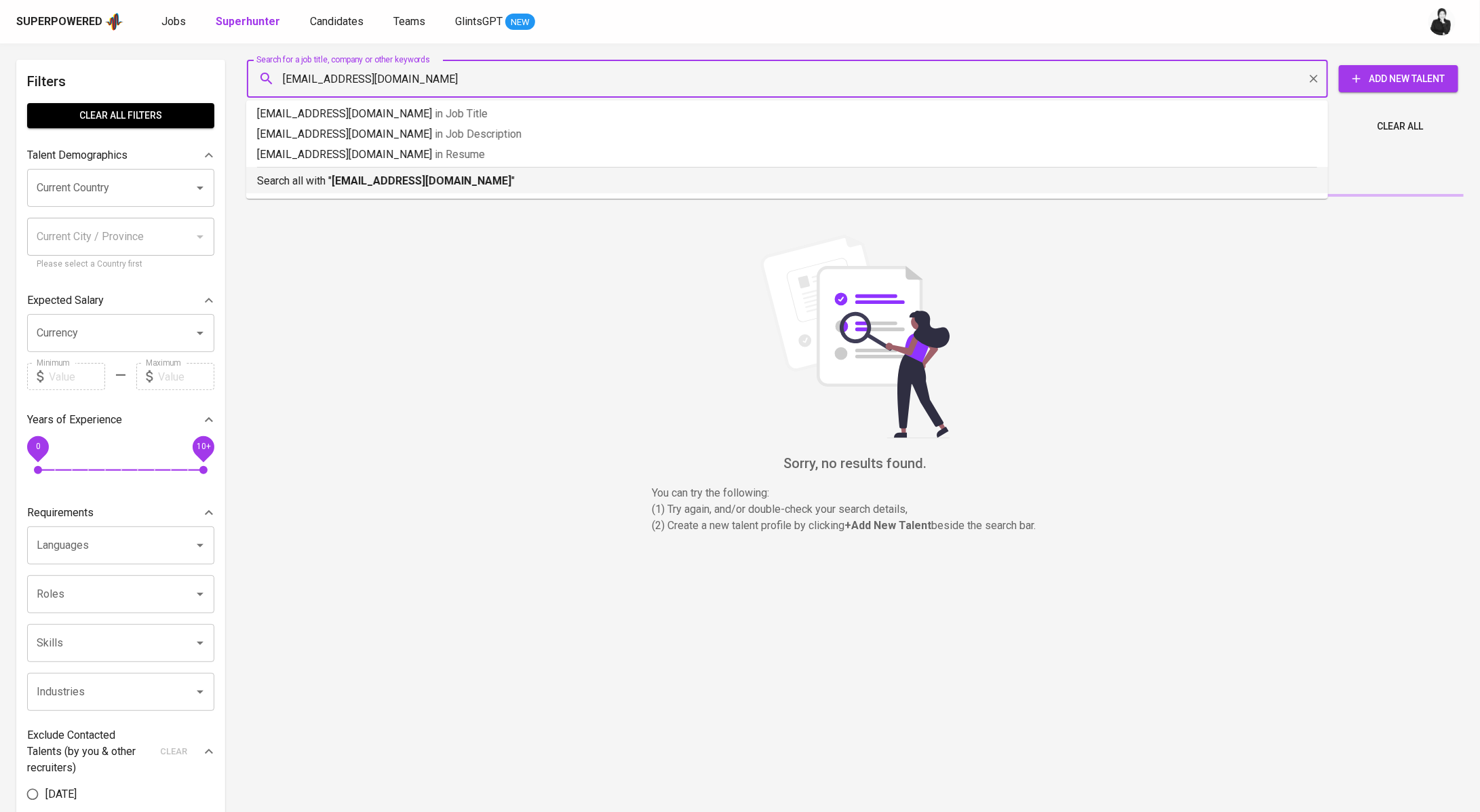
click at [413, 178] on b "nasir19noor@gmail.com" at bounding box center [421, 180] width 180 height 12
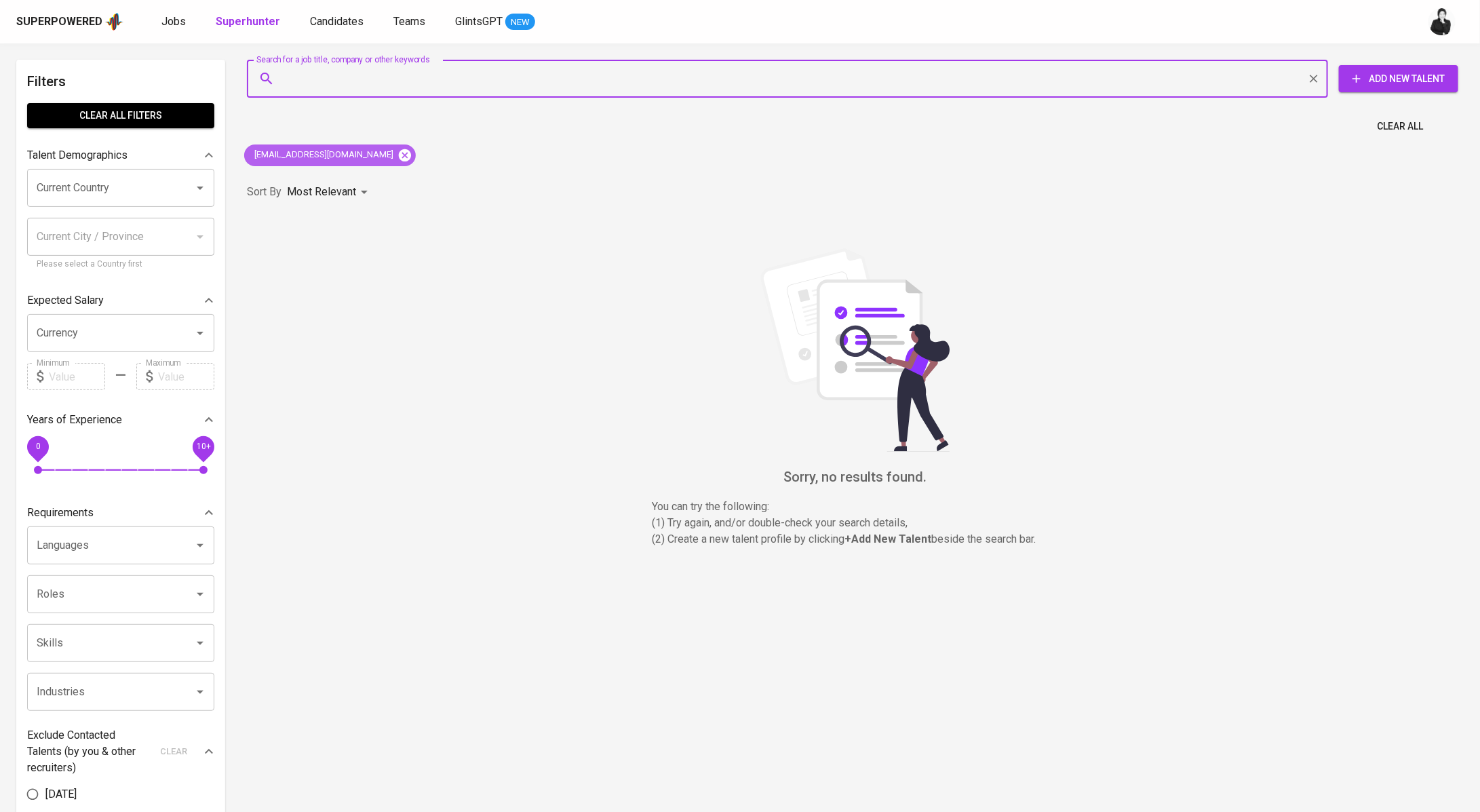
click at [398, 154] on icon at bounding box center [405, 155] width 15 height 15
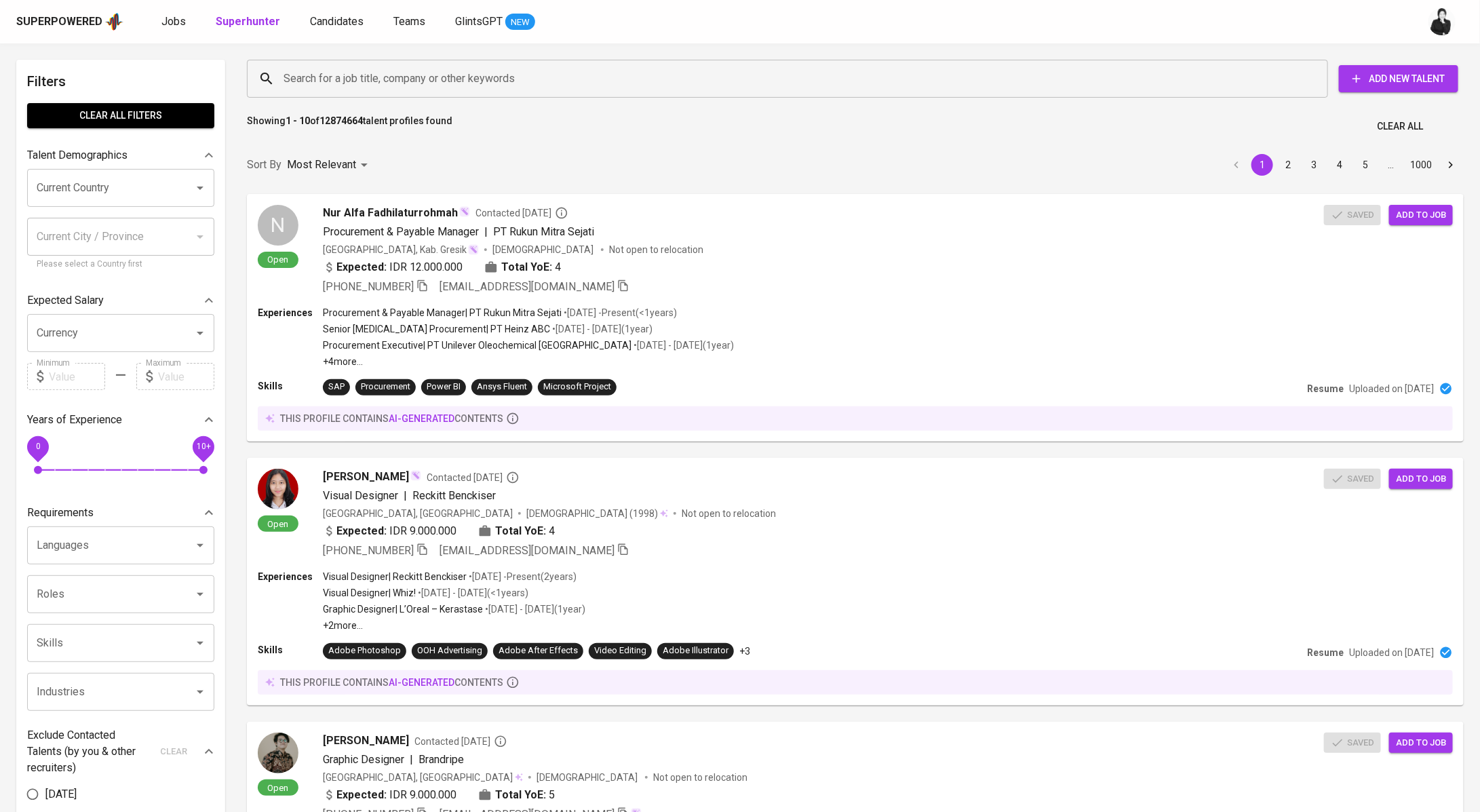
click at [428, 74] on input "Search for a job title, company or other keywords" at bounding box center [790, 79] width 1021 height 26
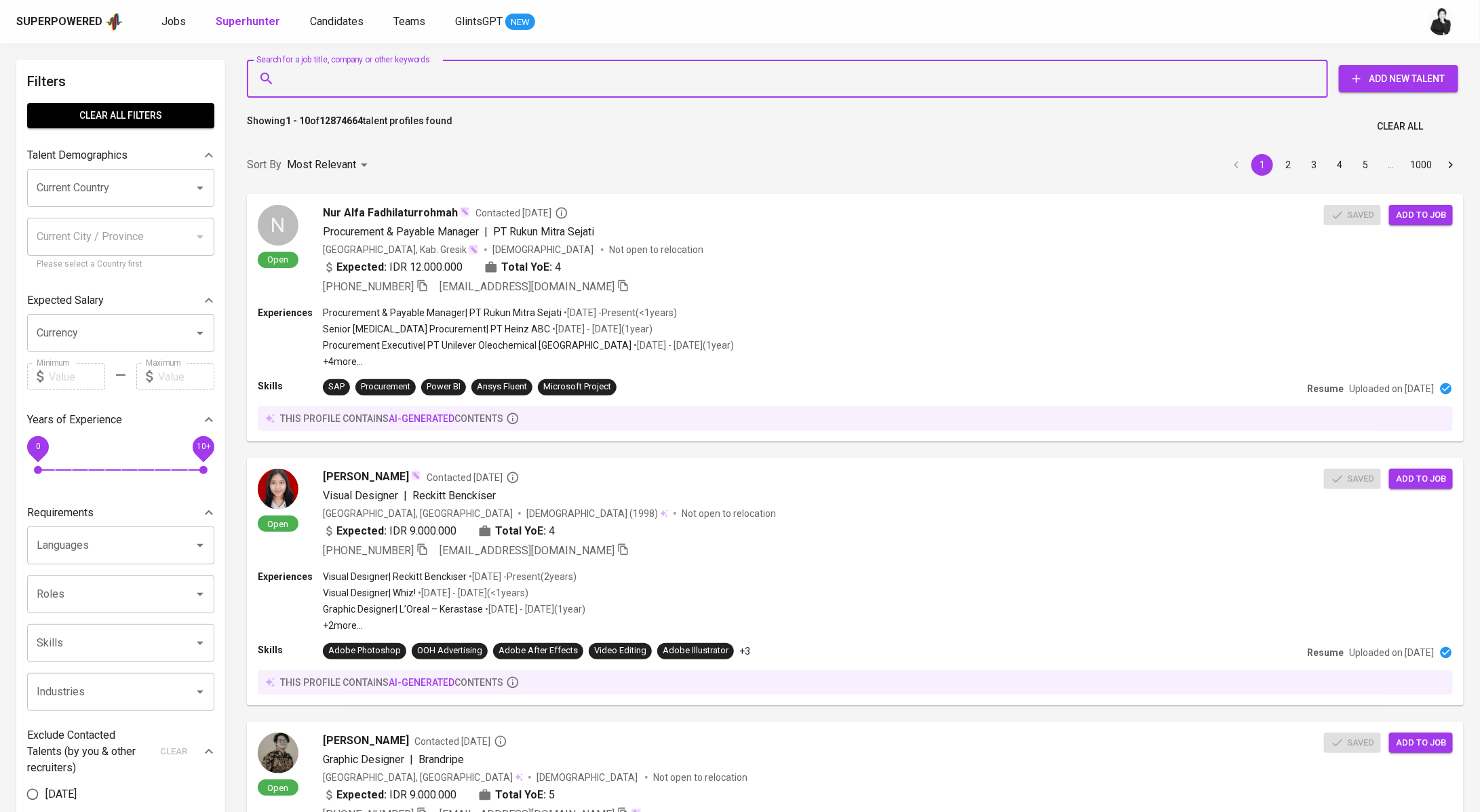
paste input "nasir@nasir.id"
type input "nasir@nasir.id"
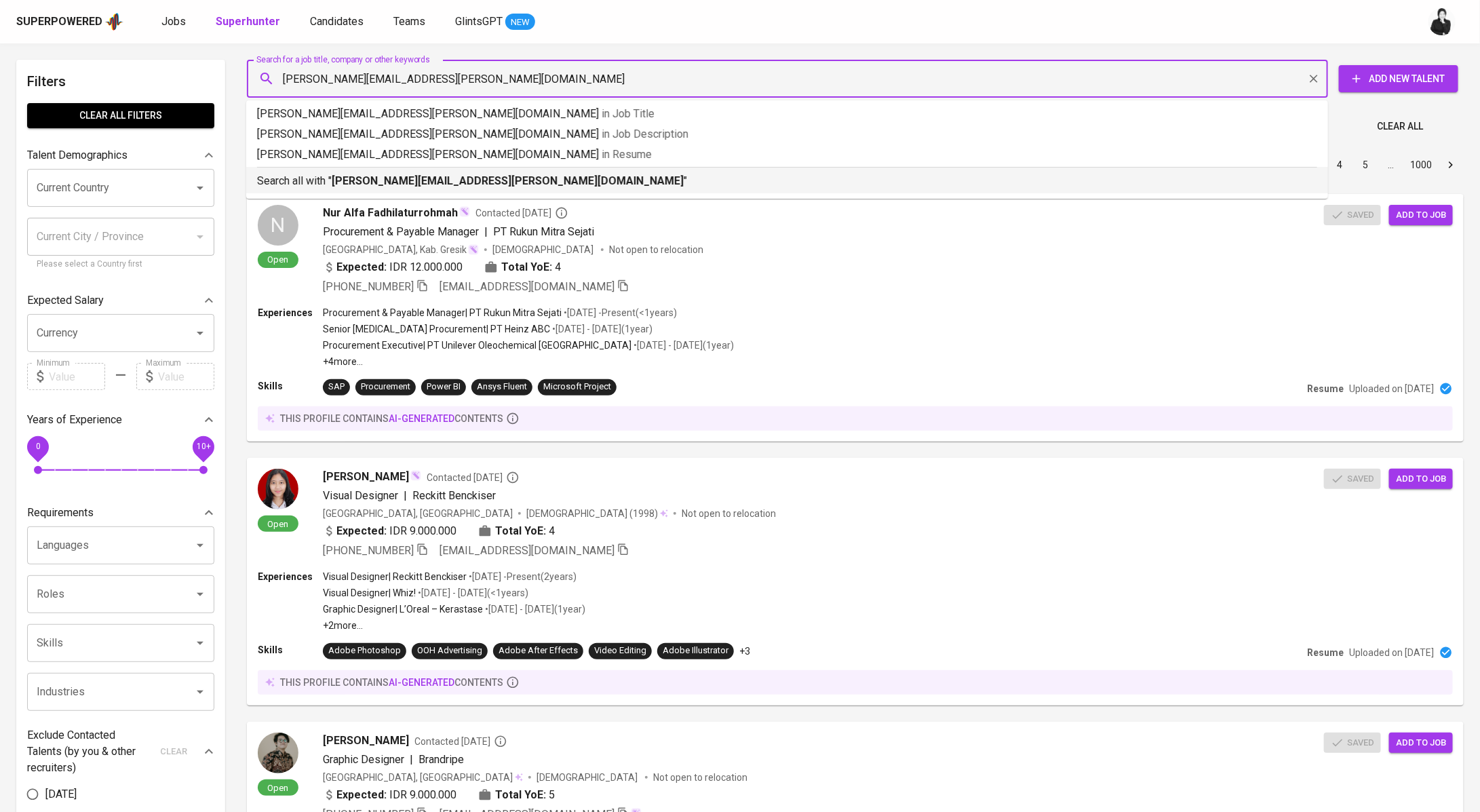
click at [431, 177] on p "Search all with " nasir@nasir.id "" at bounding box center [786, 181] width 1060 height 16
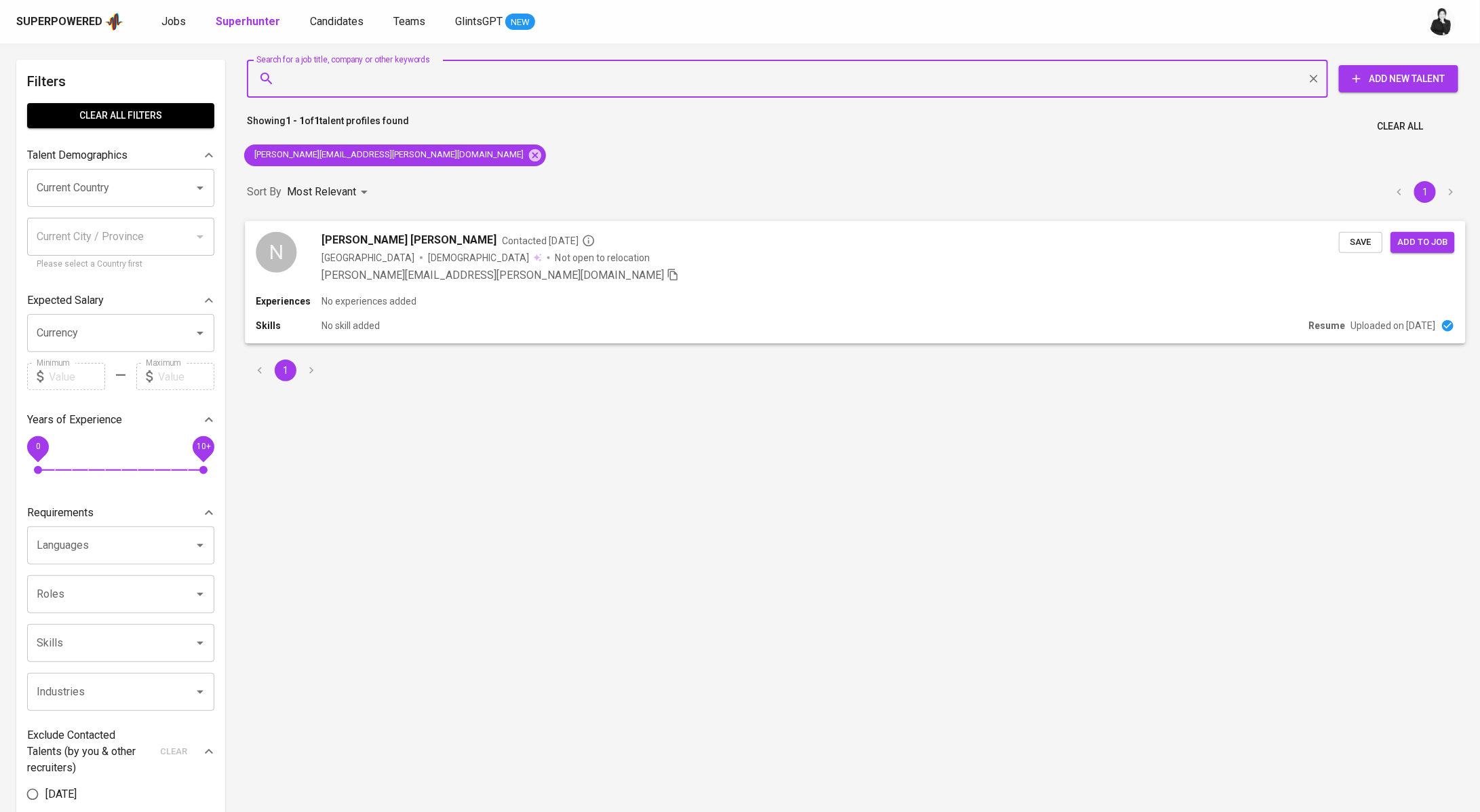
click at [407, 245] on span "Nasir Ahmad Nooruddin" at bounding box center [409, 238] width 175 height 16
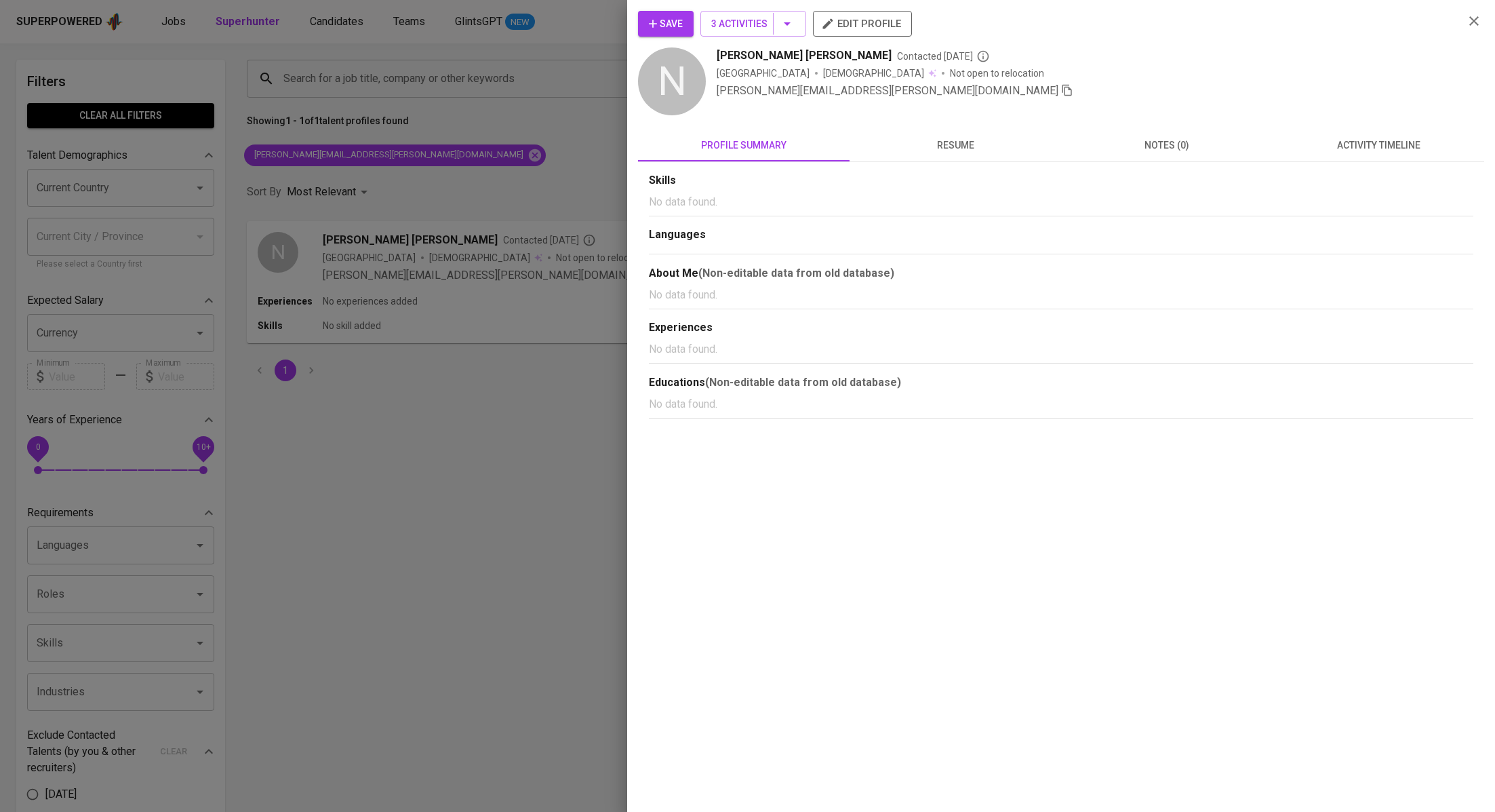
click at [1347, 147] on span "activity timeline" at bounding box center [1379, 146] width 195 height 17
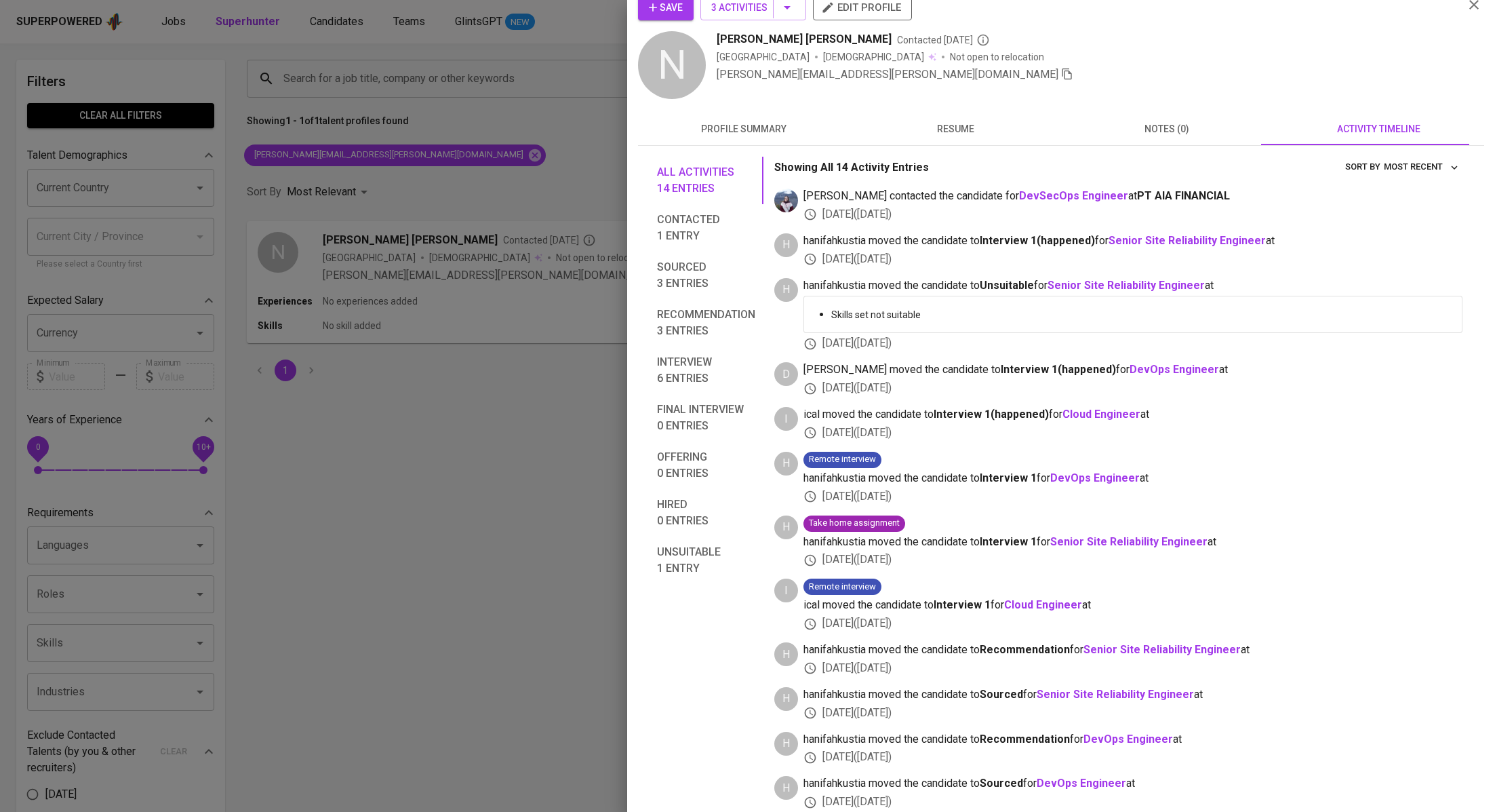
scroll to position [18, 0]
click at [670, 8] on span "Save" at bounding box center [666, 6] width 34 height 17
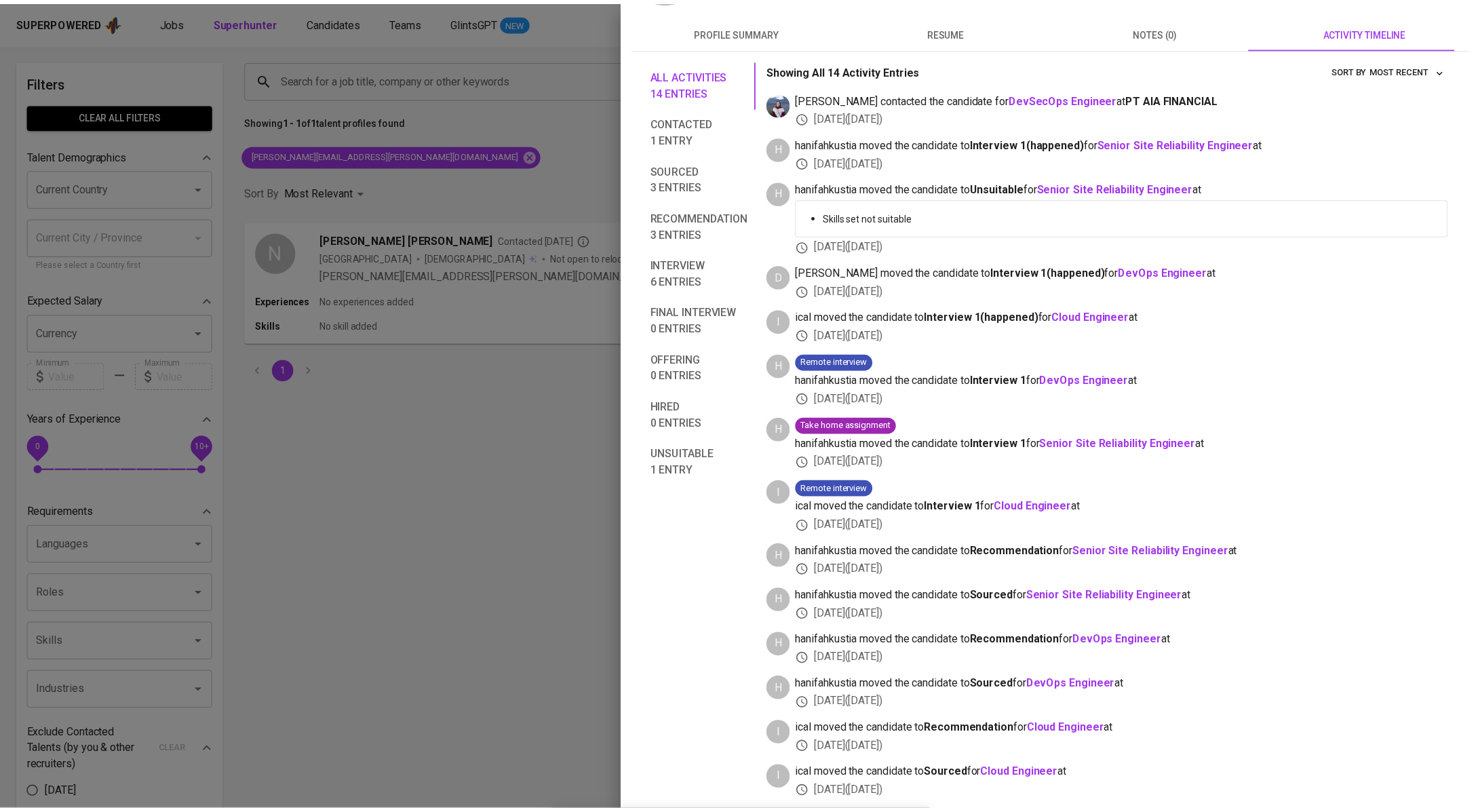
scroll to position [0, 0]
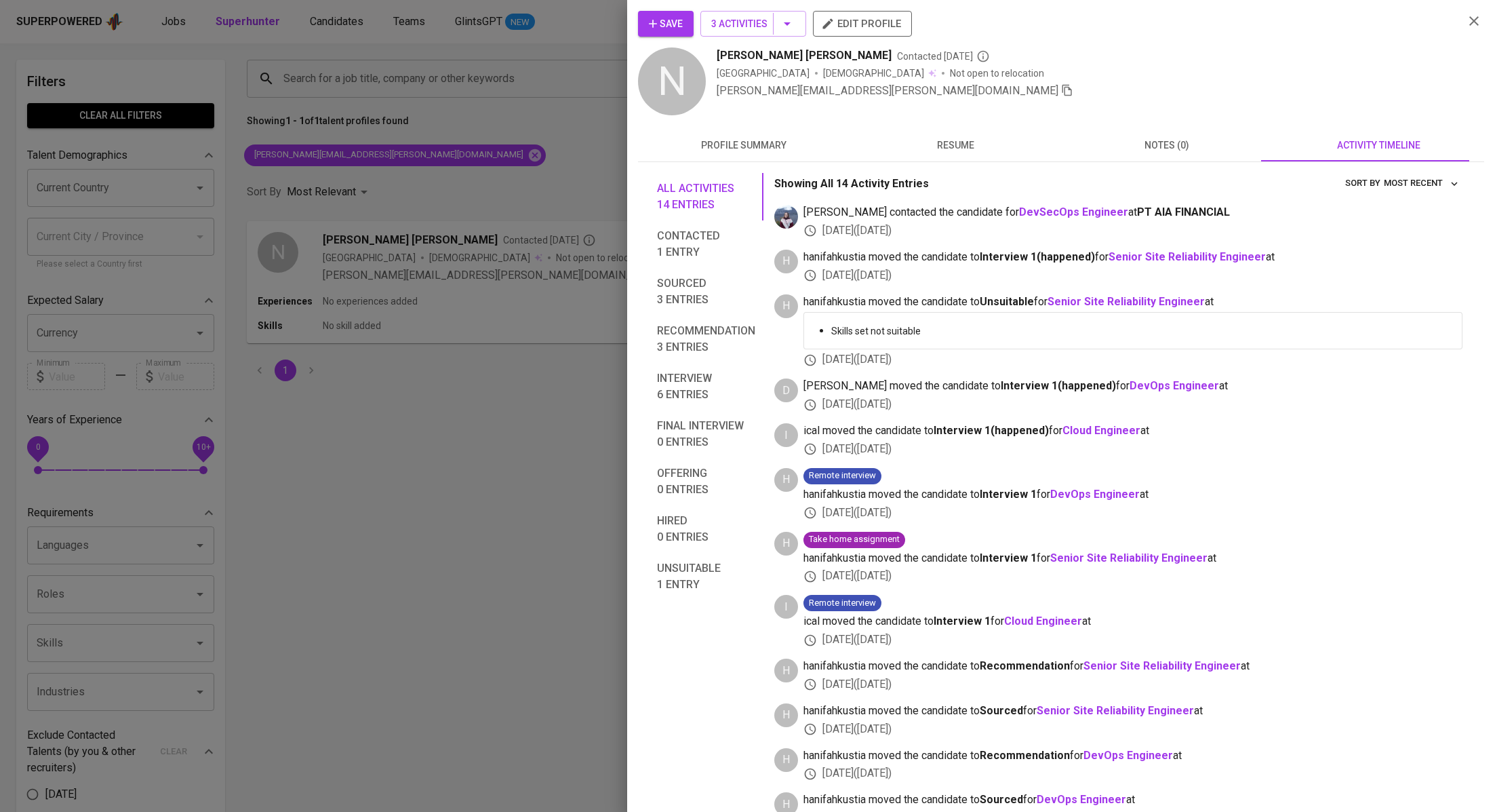
click at [654, 15] on span "Save" at bounding box center [666, 24] width 34 height 17
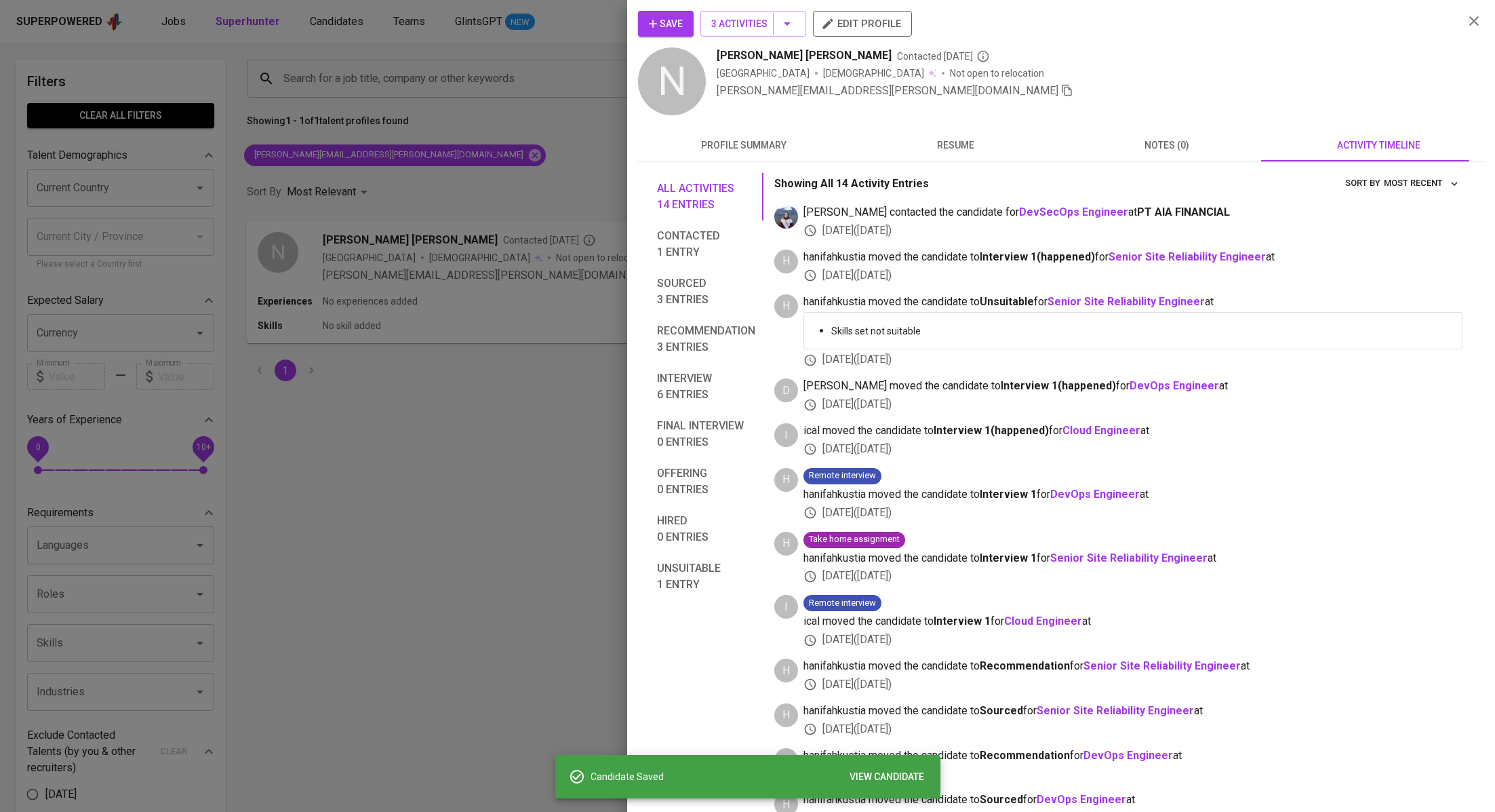
click at [470, 289] on div at bounding box center [747, 406] width 1495 height 812
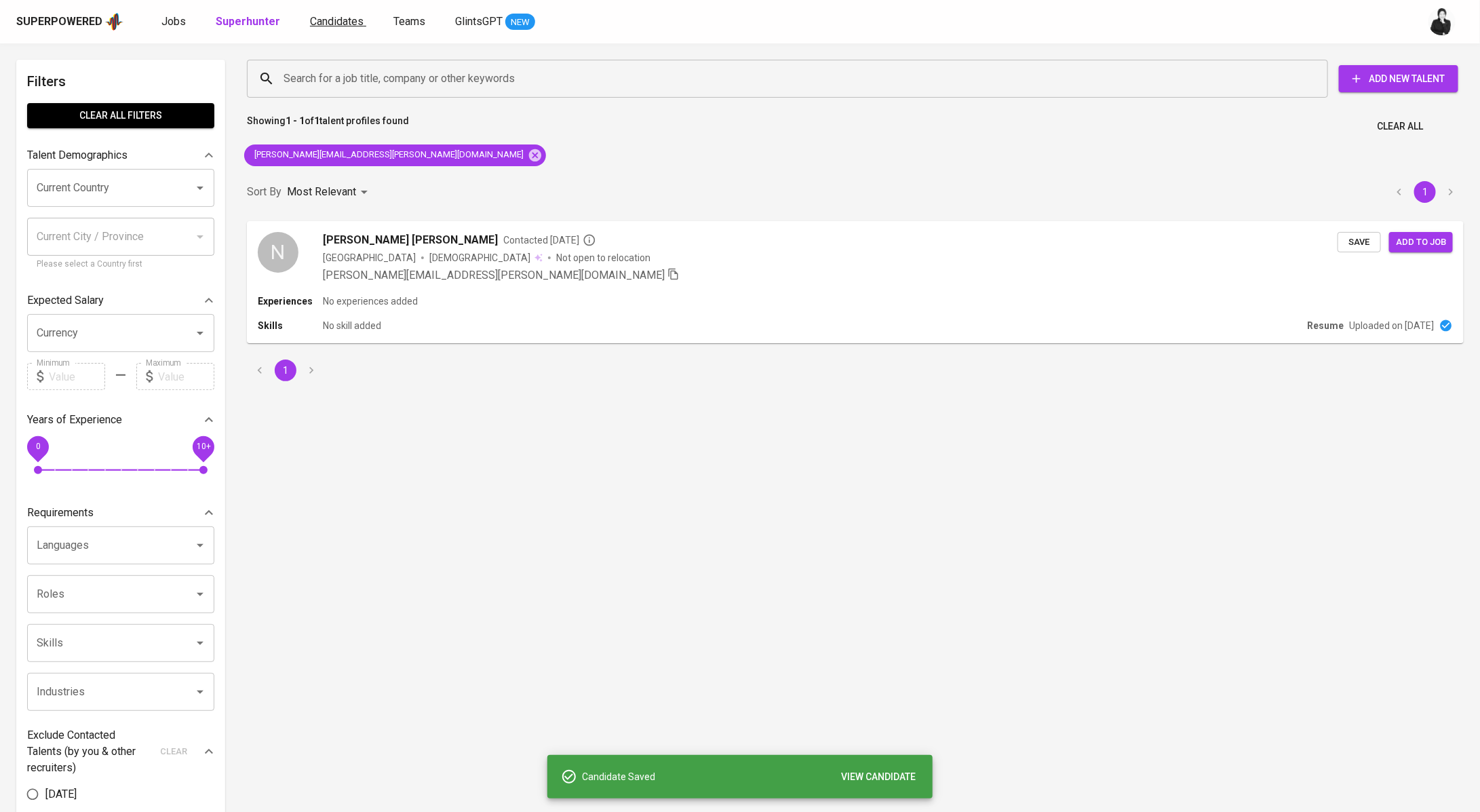
click at [321, 22] on span "Candidates" at bounding box center [337, 21] width 54 height 12
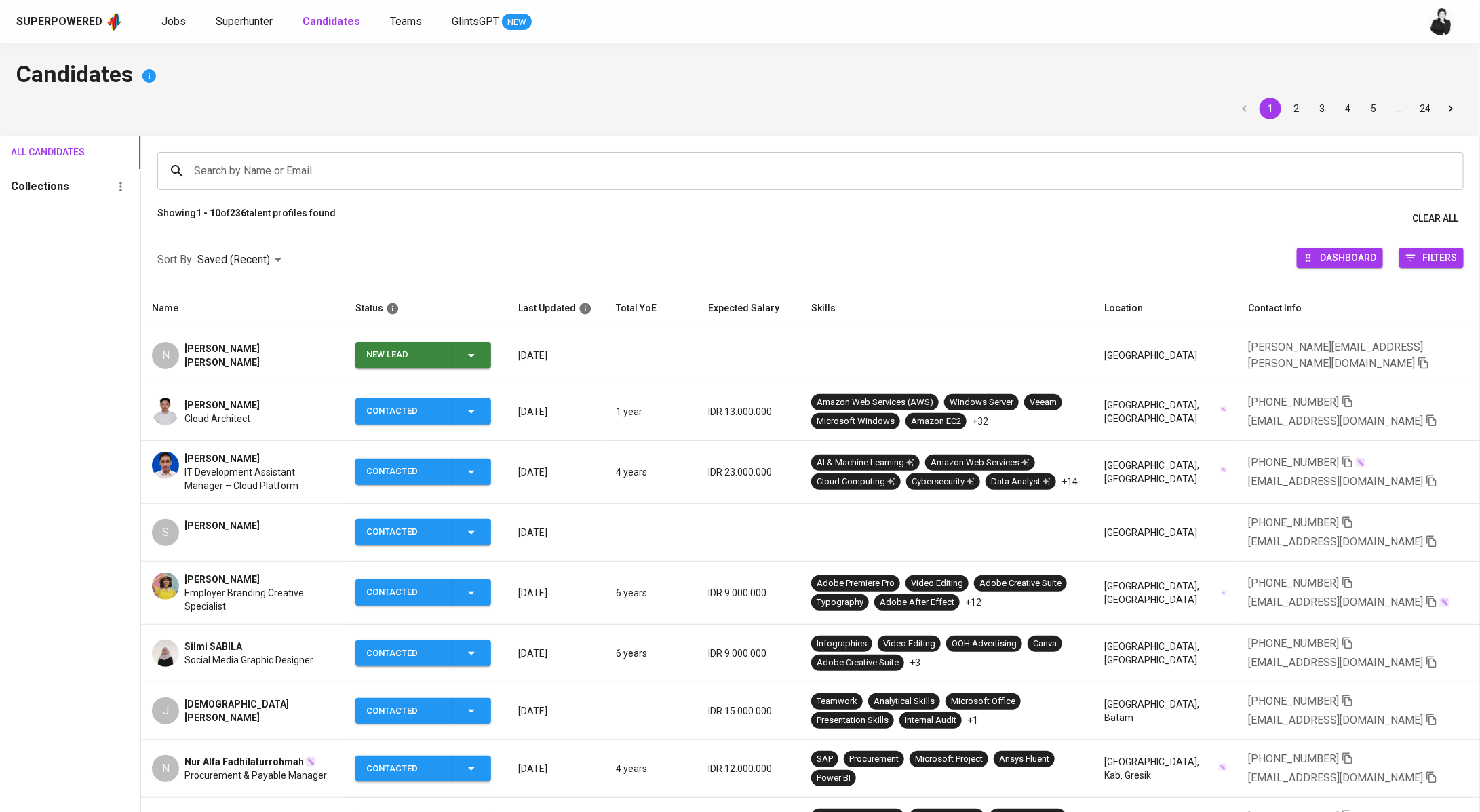
click at [478, 355] on icon "button" at bounding box center [471, 355] width 16 height 16
click at [459, 405] on li "Contacted" at bounding box center [429, 409] width 136 height 24
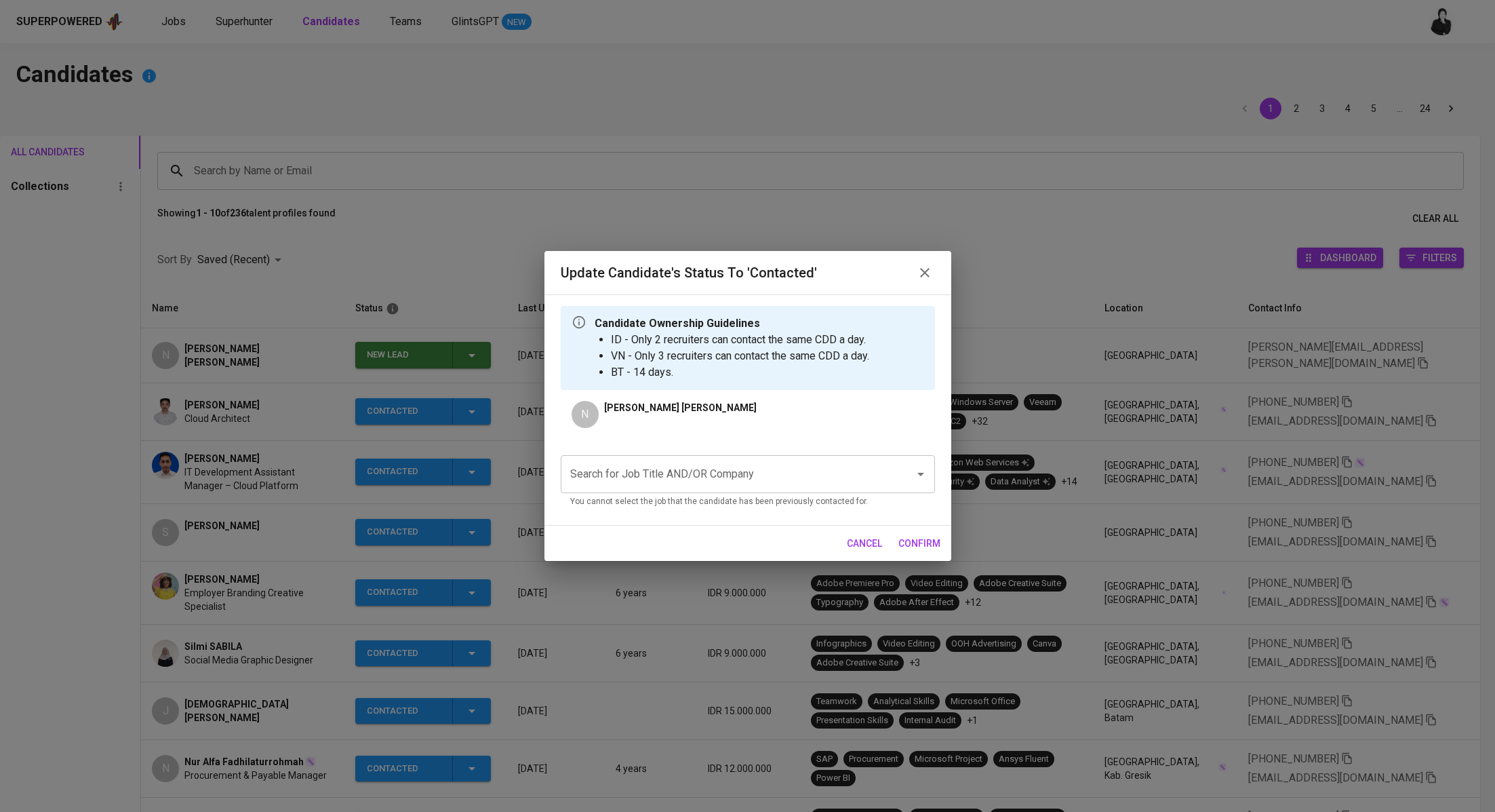
click at [671, 479] on input "Search for Job Title AND/OR Company" at bounding box center [729, 474] width 324 height 26
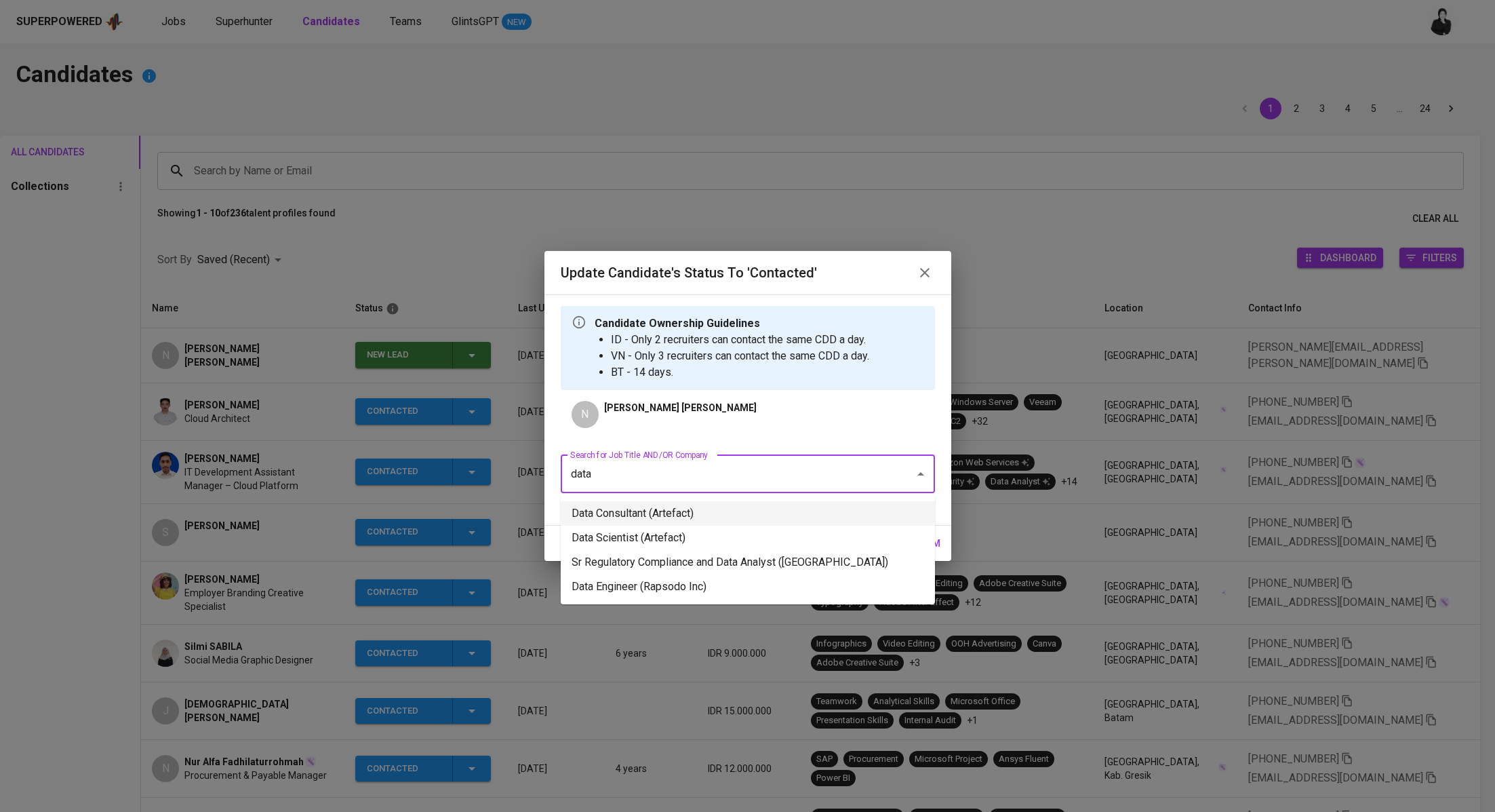
click at [719, 503] on li "Data Consultant (Artefact)" at bounding box center [748, 512] width 374 height 24
type input "data"
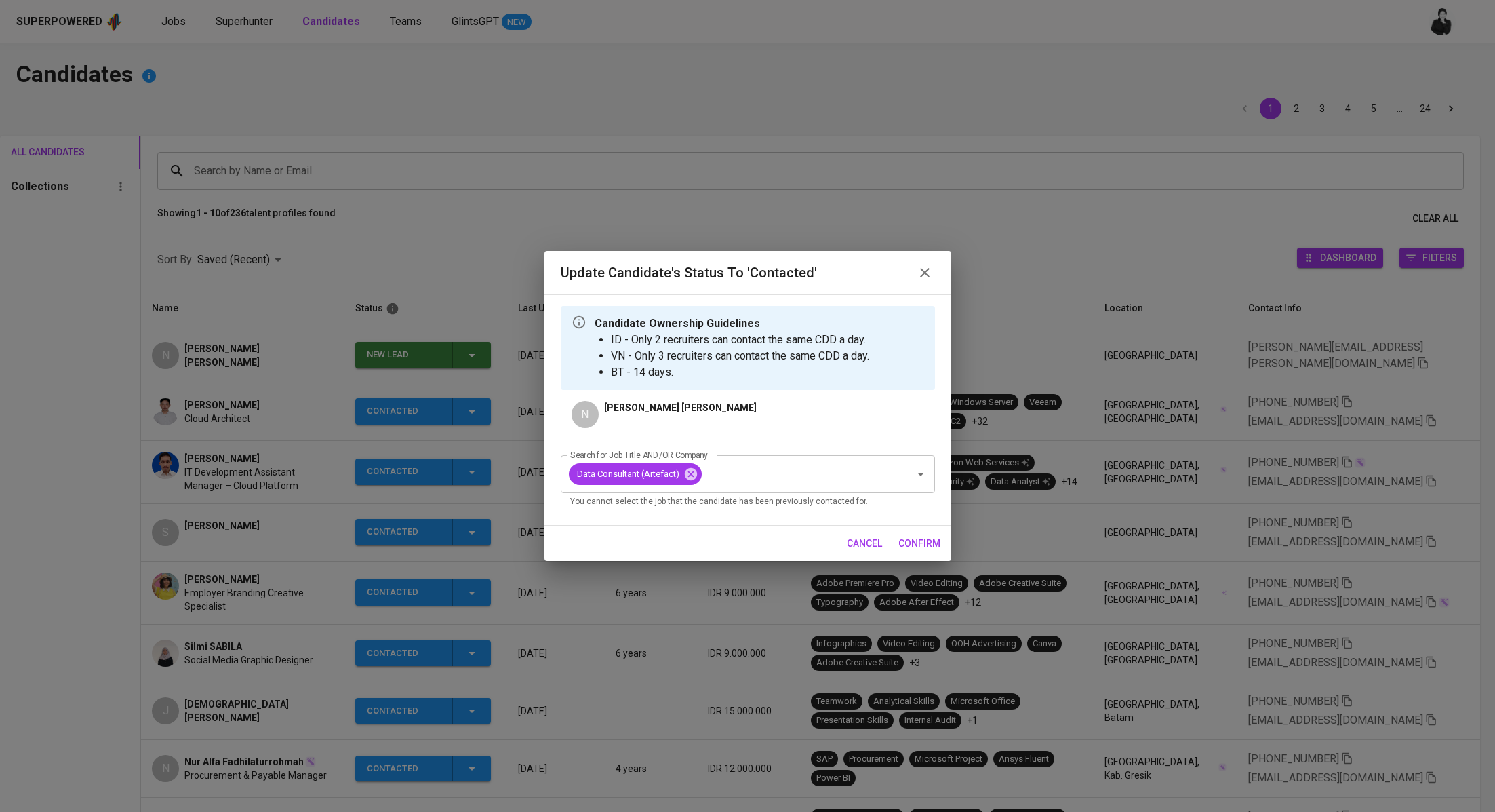
click at [926, 538] on span "confirm" at bounding box center [919, 544] width 42 height 17
